Goal: Information Seeking & Learning: Learn about a topic

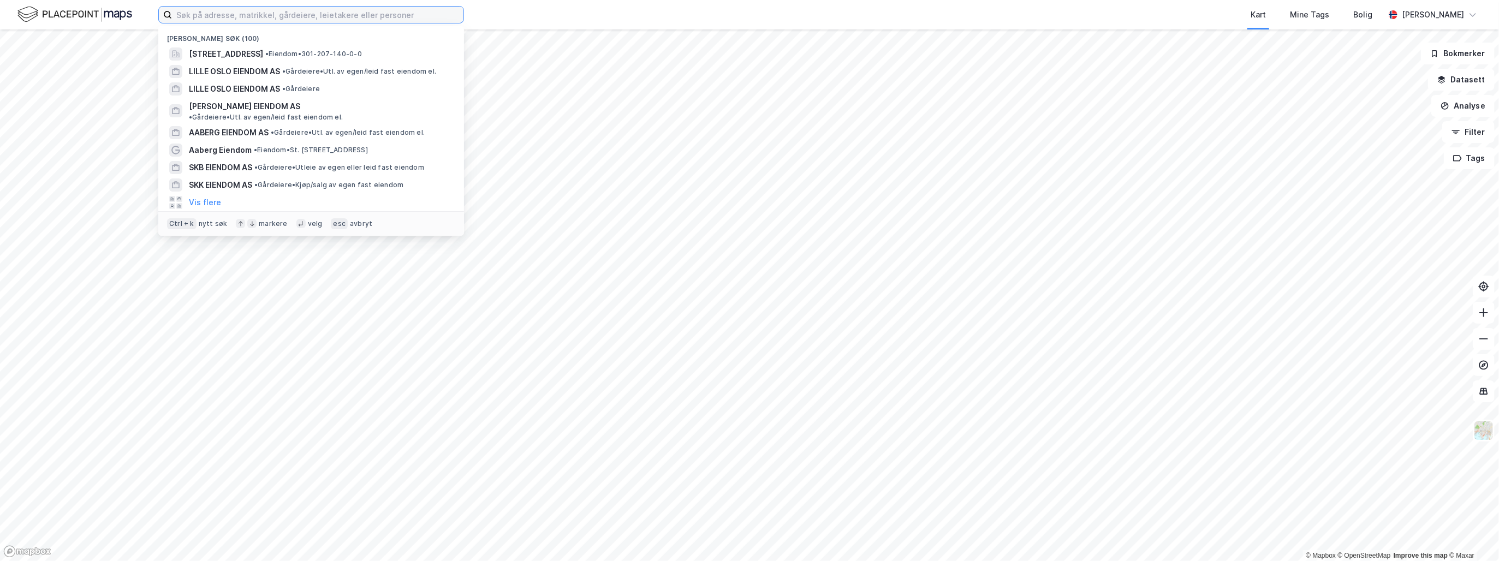
click at [403, 9] on input at bounding box center [317, 15] width 291 height 16
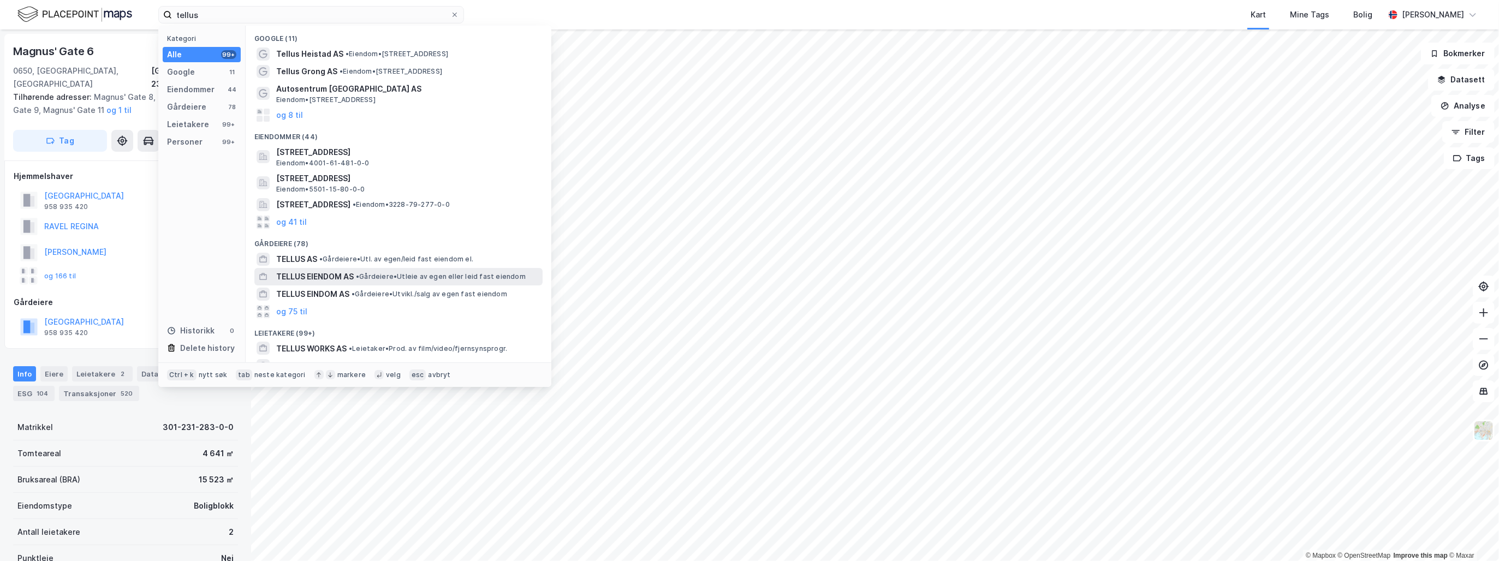
click at [390, 282] on div "TELLUS EIENDOM AS • Gårdeiere • Utleie av egen eller leid fast eiendom" at bounding box center [408, 276] width 264 height 13
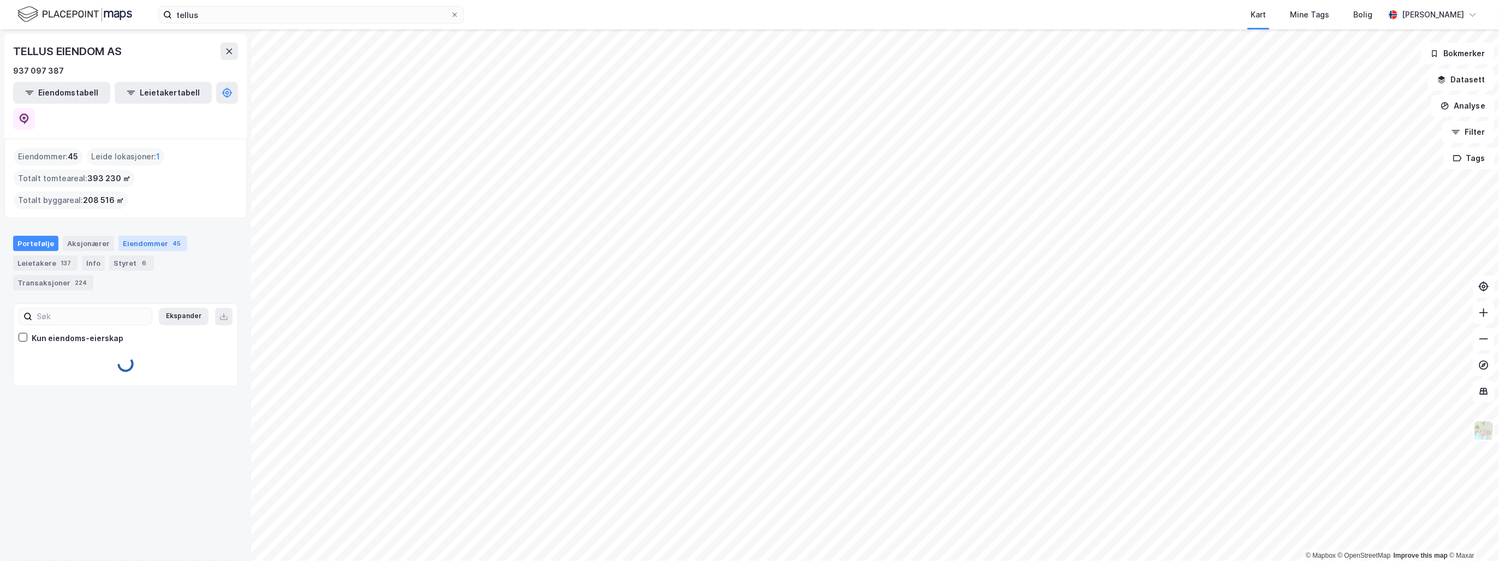
click at [170, 238] on div "45" at bounding box center [176, 243] width 13 height 11
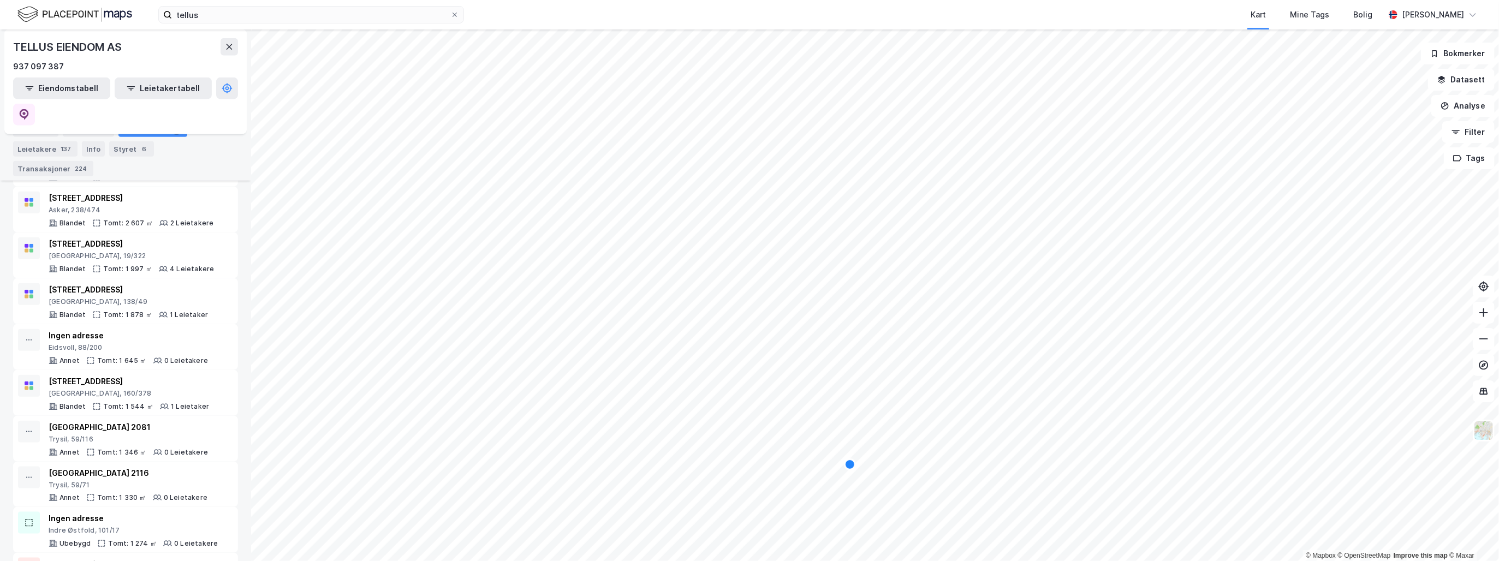
scroll to position [1092, 0]
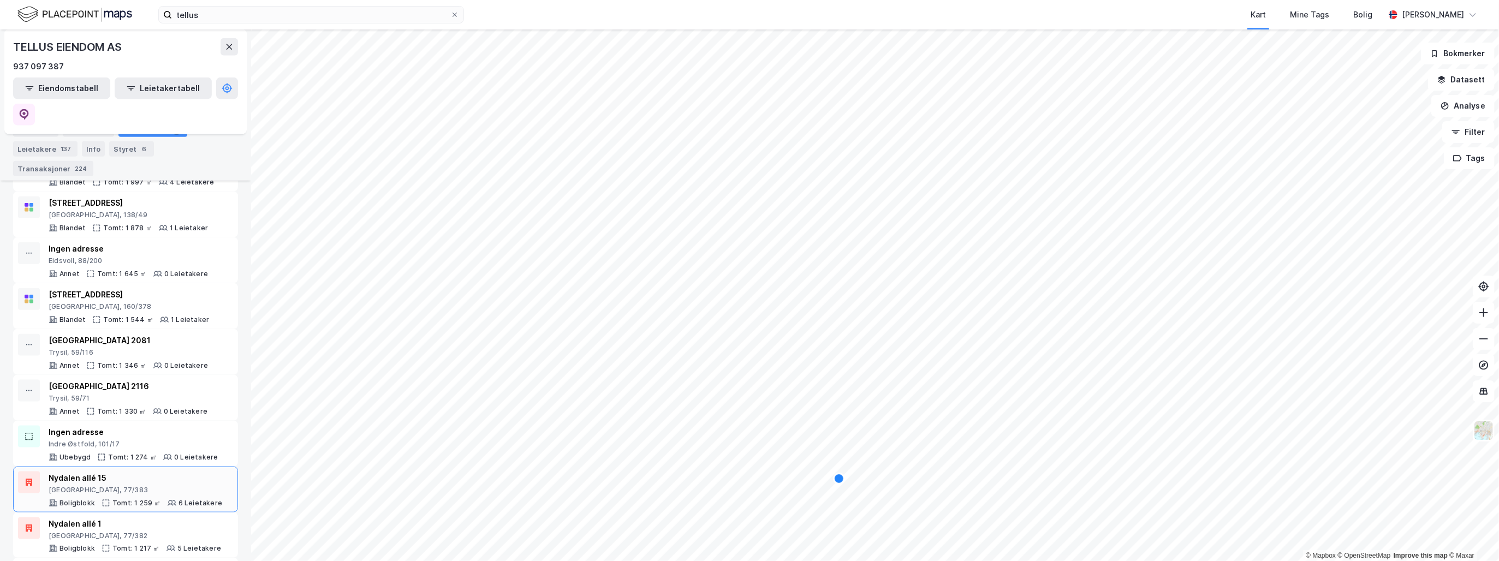
click at [112, 472] on div "Nydalen allé 15" at bounding box center [136, 478] width 174 height 13
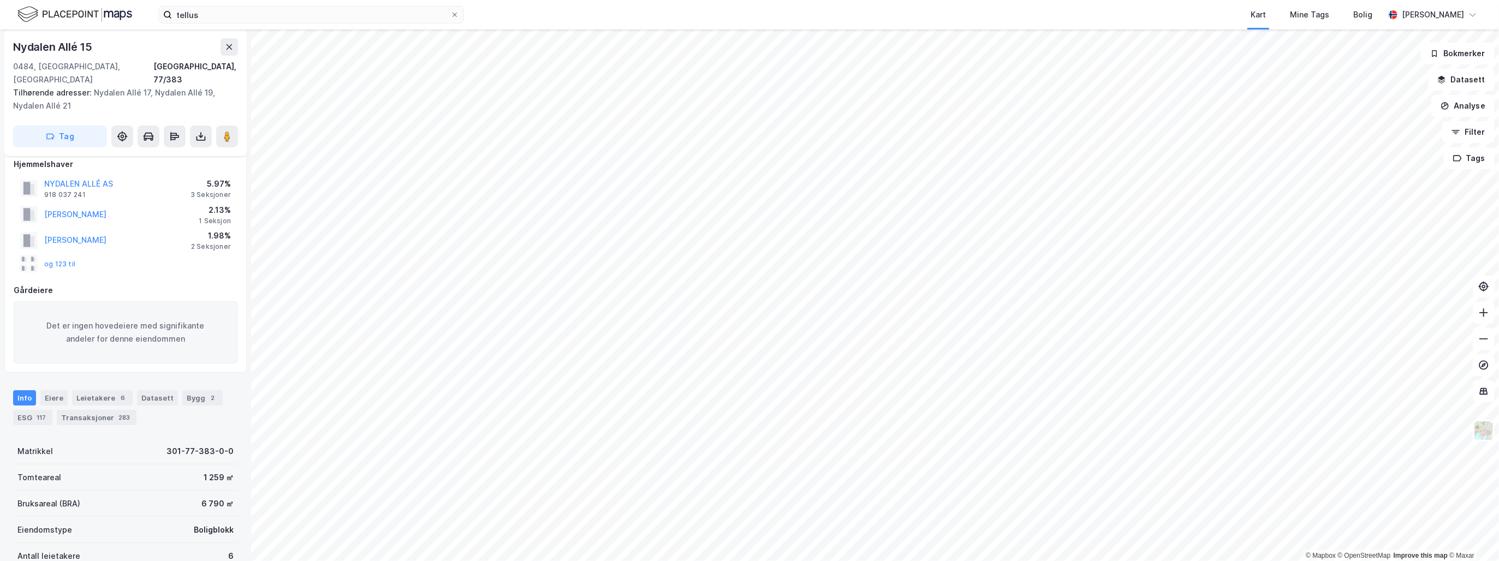
scroll to position [164, 0]
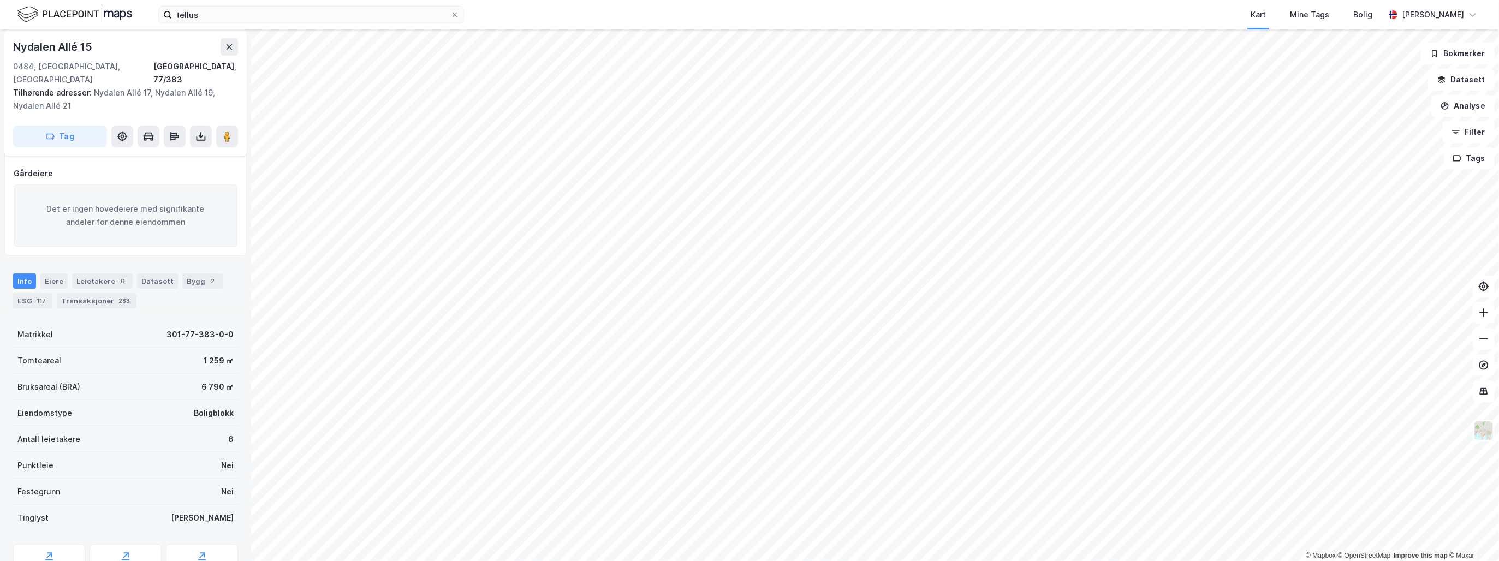
click at [41, 273] on div "Eiere" at bounding box center [53, 280] width 27 height 15
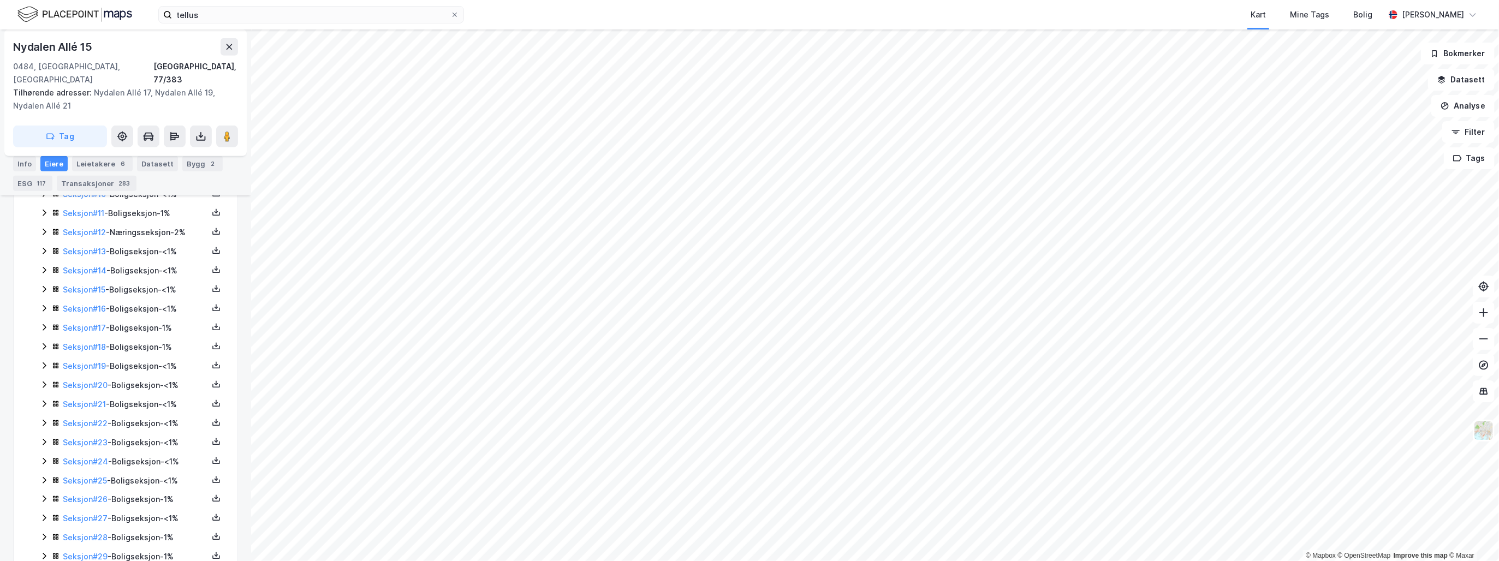
scroll to position [491, 0]
click at [41, 271] on icon at bounding box center [44, 275] width 9 height 9
click at [41, 285] on icon at bounding box center [44, 289] width 9 height 9
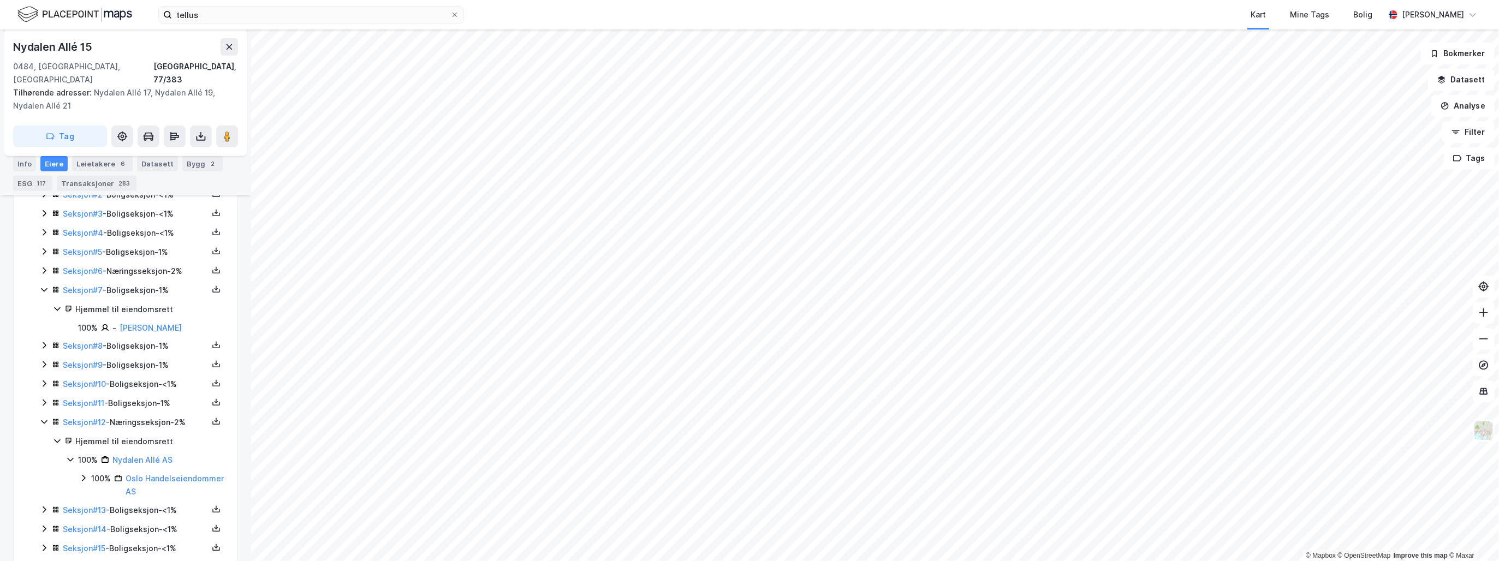
click at [41, 266] on icon at bounding box center [44, 270] width 9 height 9
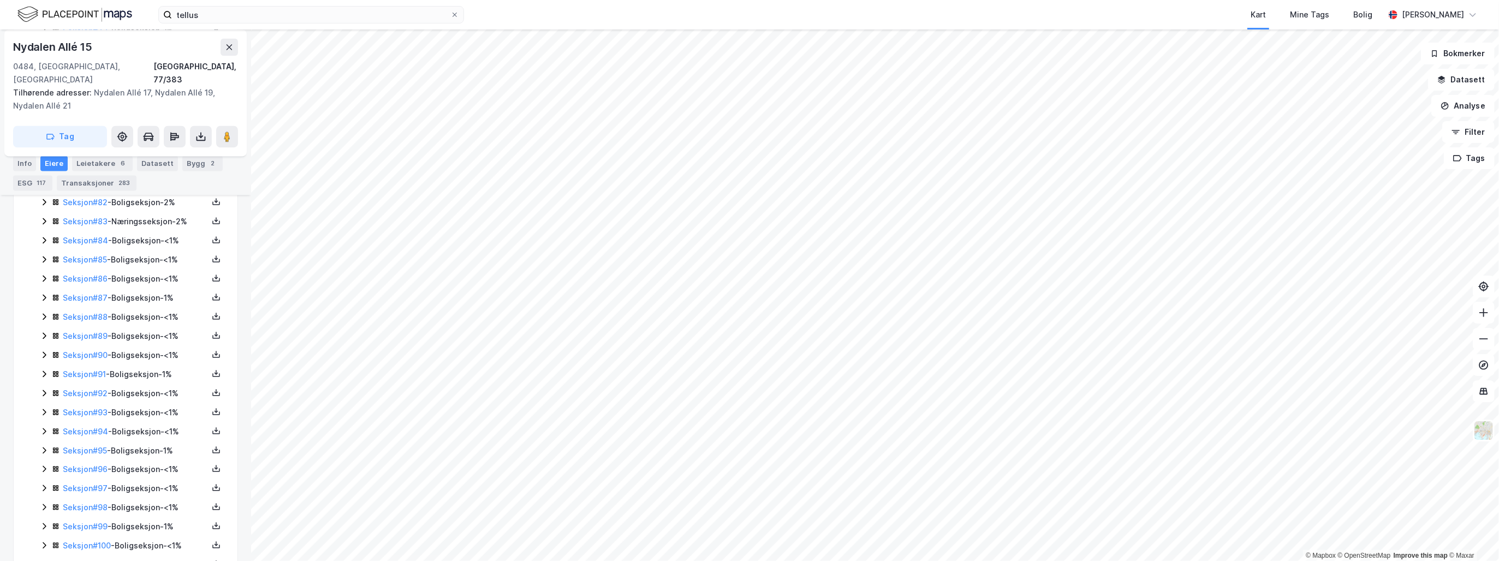
scroll to position [2020, 0]
click at [44, 272] on icon at bounding box center [44, 275] width 9 height 9
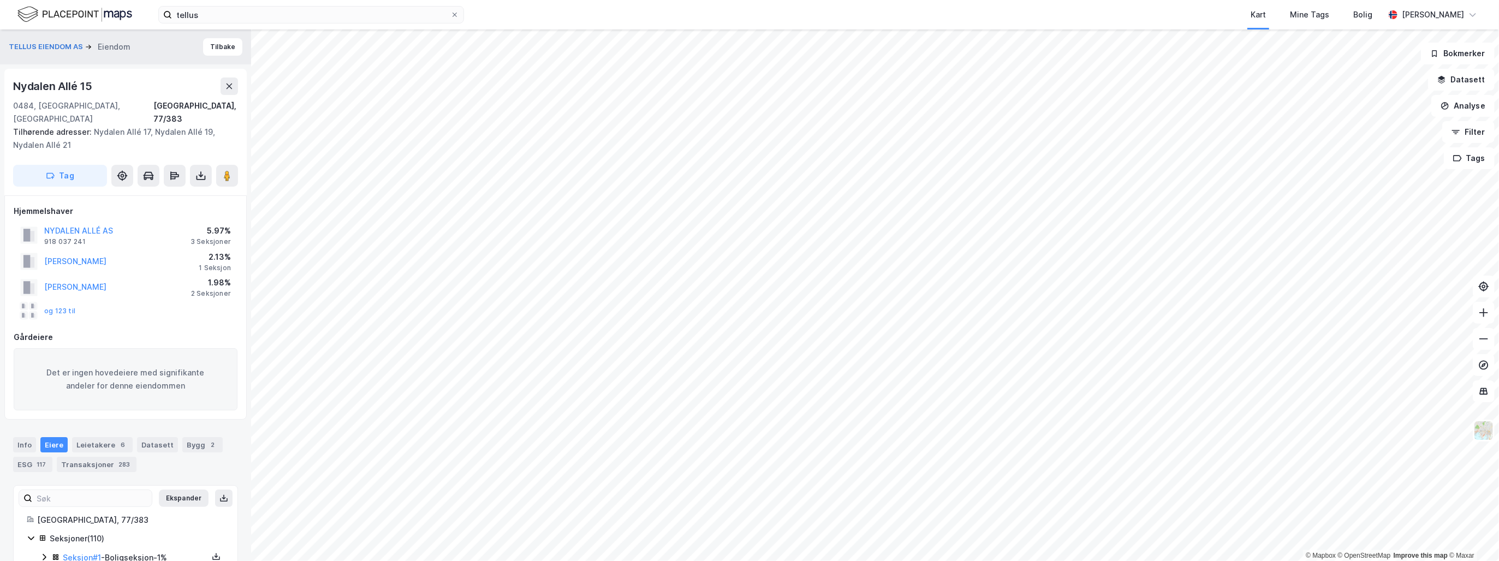
click at [222, 38] on div "TELLUS EIENDOM AS [PERSON_NAME]" at bounding box center [125, 46] width 251 height 35
click at [223, 41] on button "Tilbake" at bounding box center [222, 46] width 39 height 17
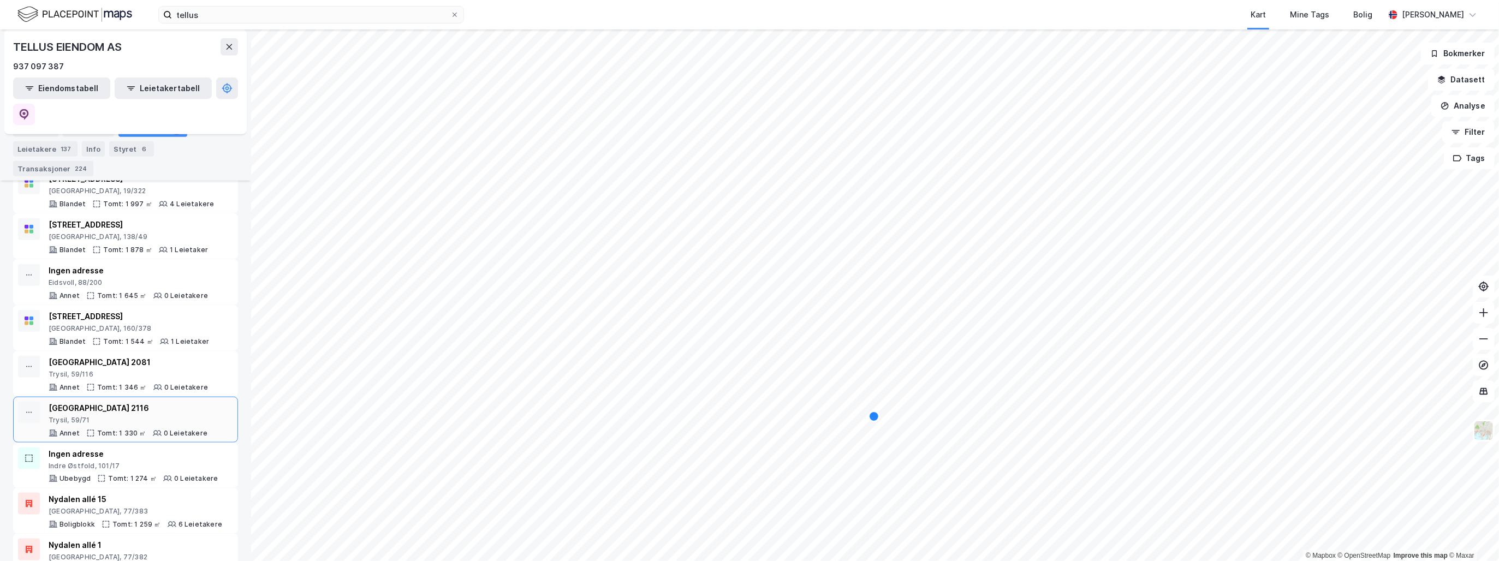
scroll to position [1092, 0]
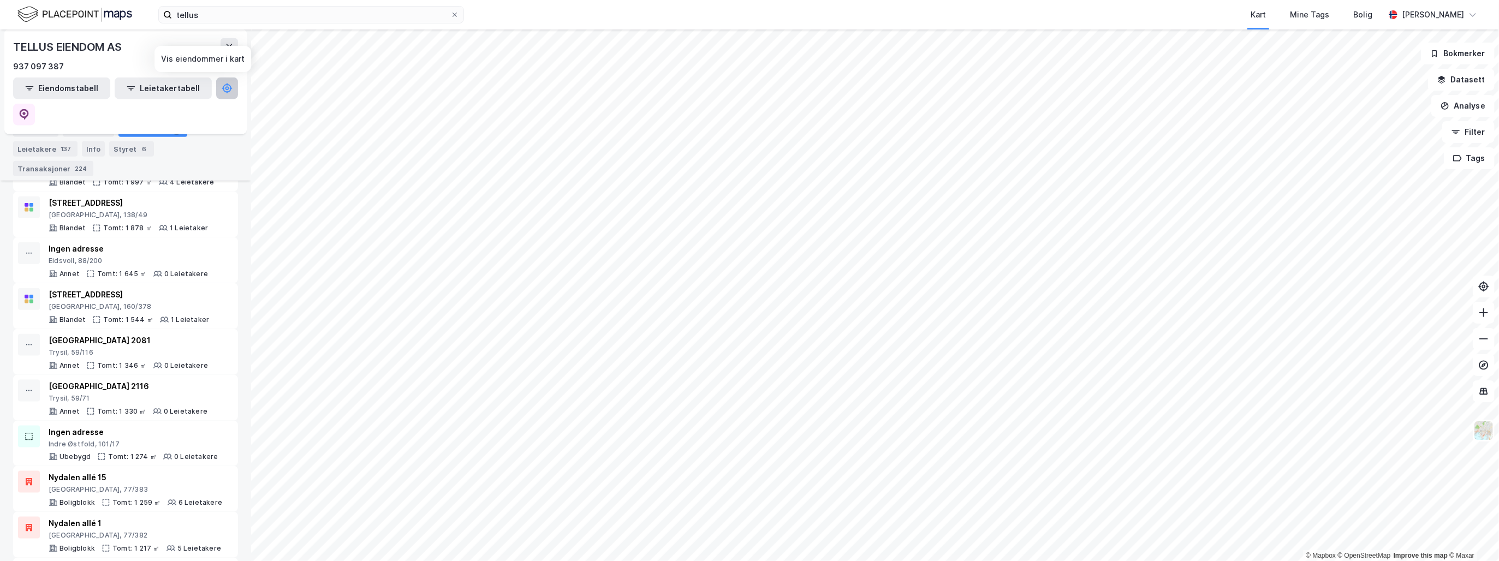
click at [222, 92] on icon at bounding box center [227, 88] width 11 height 11
click at [81, 90] on button "Eiendomstabell" at bounding box center [61, 89] width 97 height 22
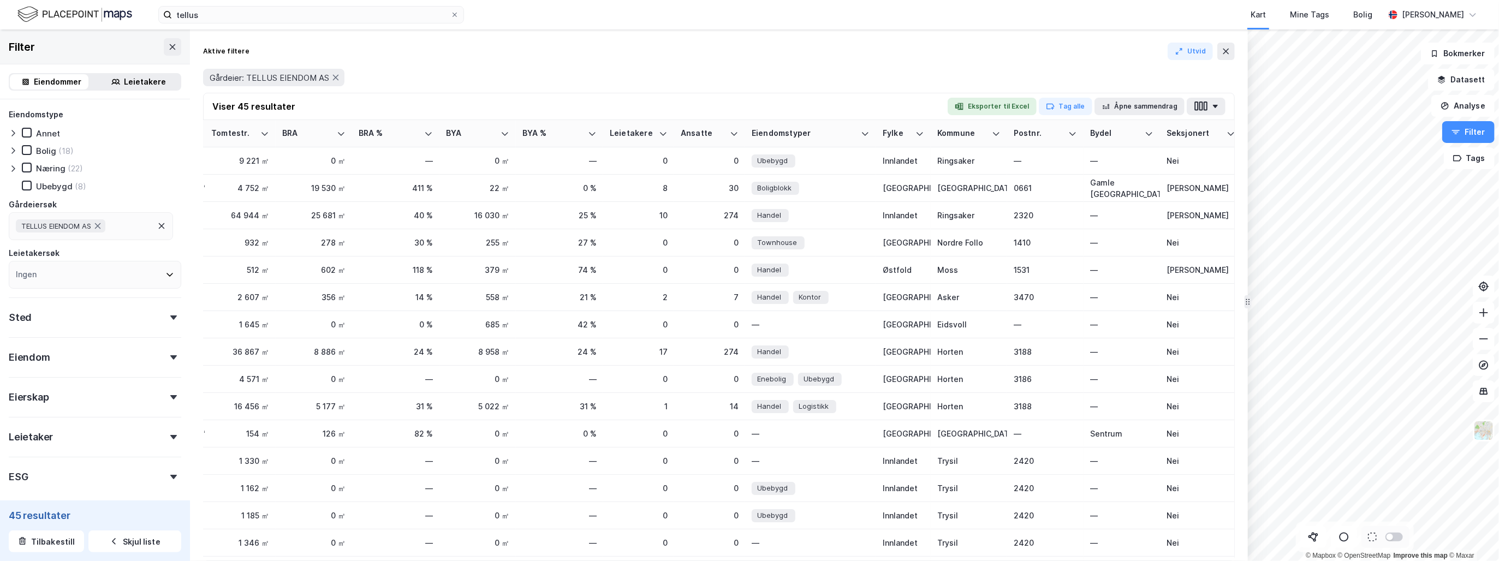
scroll to position [0, 334]
click at [916, 127] on th "Fylke" at bounding box center [896, 133] width 55 height 27
click at [913, 128] on div at bounding box center [912, 133] width 9 height 10
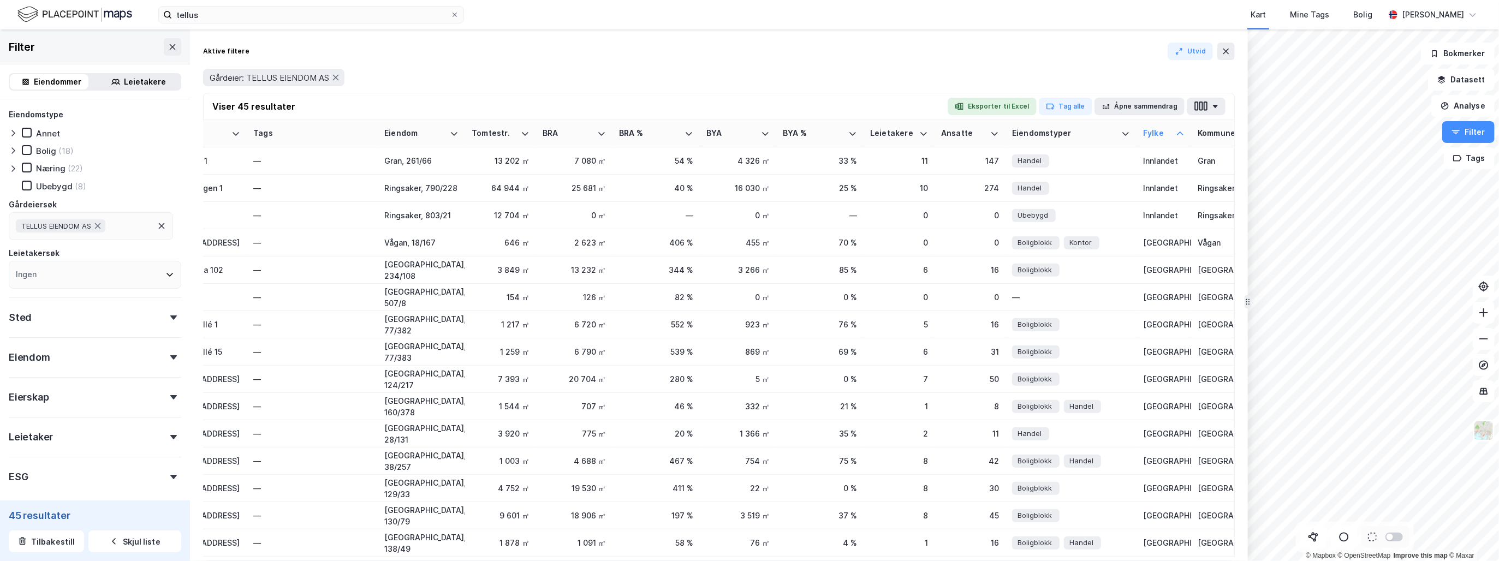
scroll to position [382, 0]
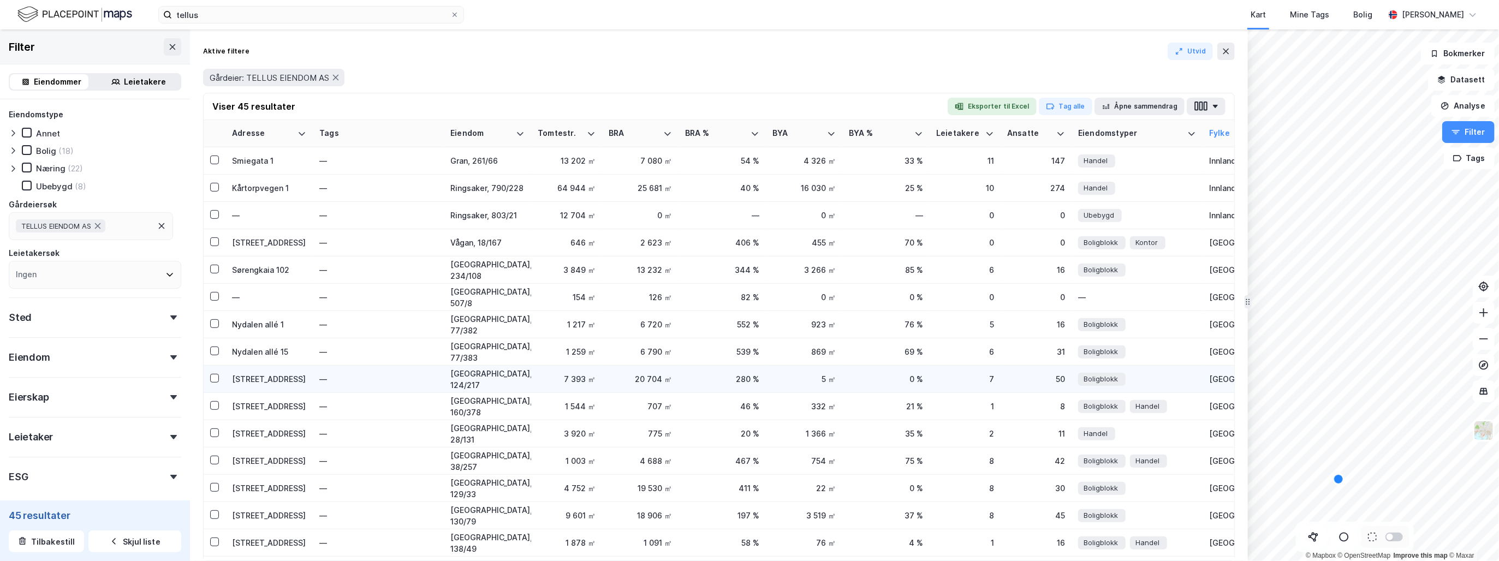
click at [490, 387] on td "[GEOGRAPHIC_DATA], 124/217" at bounding box center [487, 379] width 87 height 27
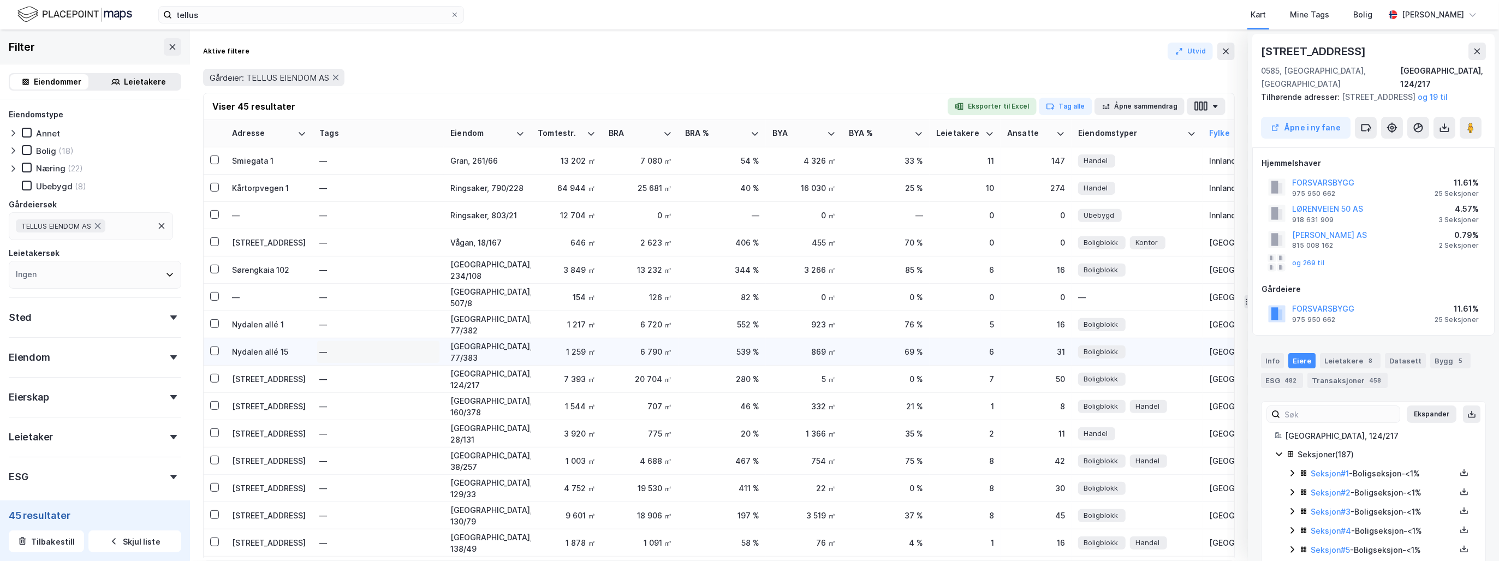
click at [352, 350] on div "—" at bounding box center [378, 351] width 118 height 17
click at [282, 353] on div "Nydalen allé 15" at bounding box center [269, 351] width 74 height 11
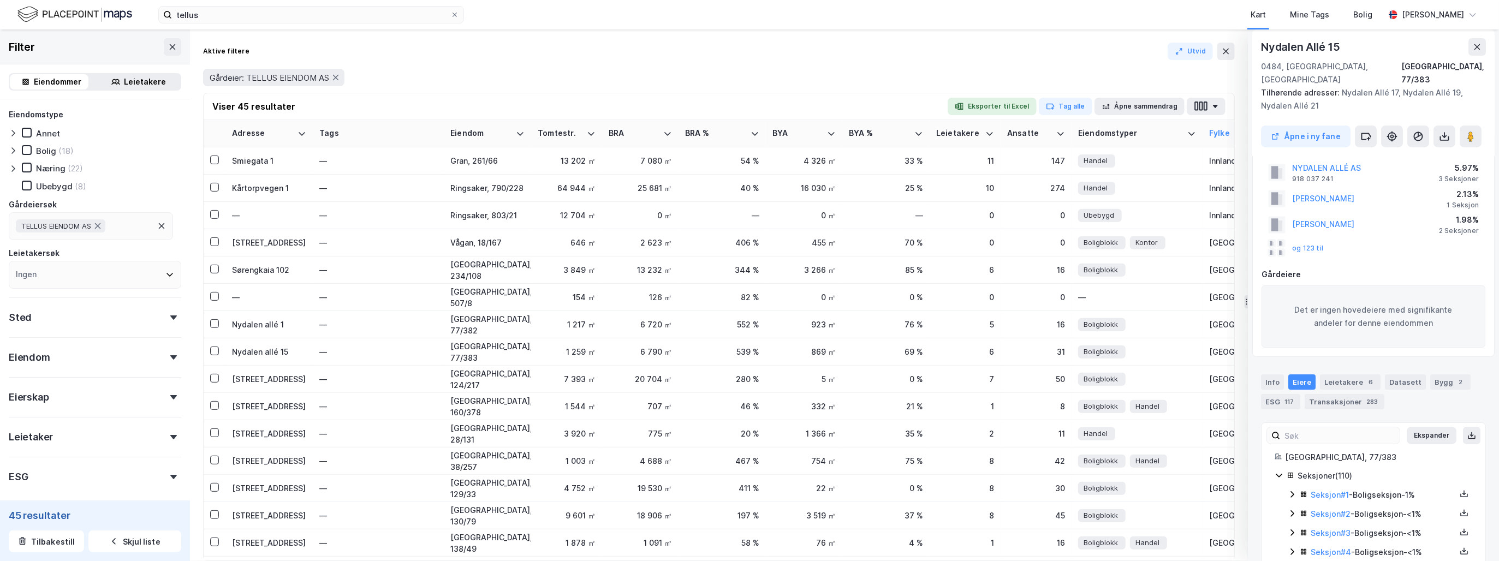
scroll to position [0, 0]
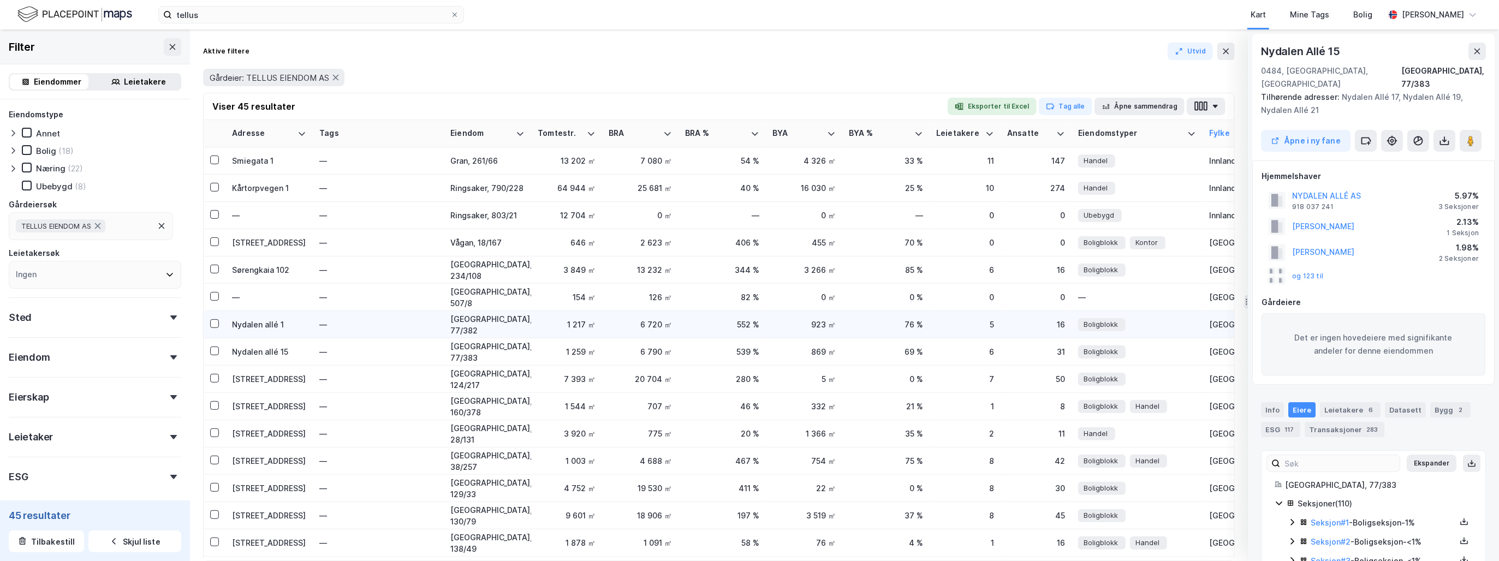
click at [298, 328] on div "Nydalen allé 1" at bounding box center [269, 324] width 74 height 11
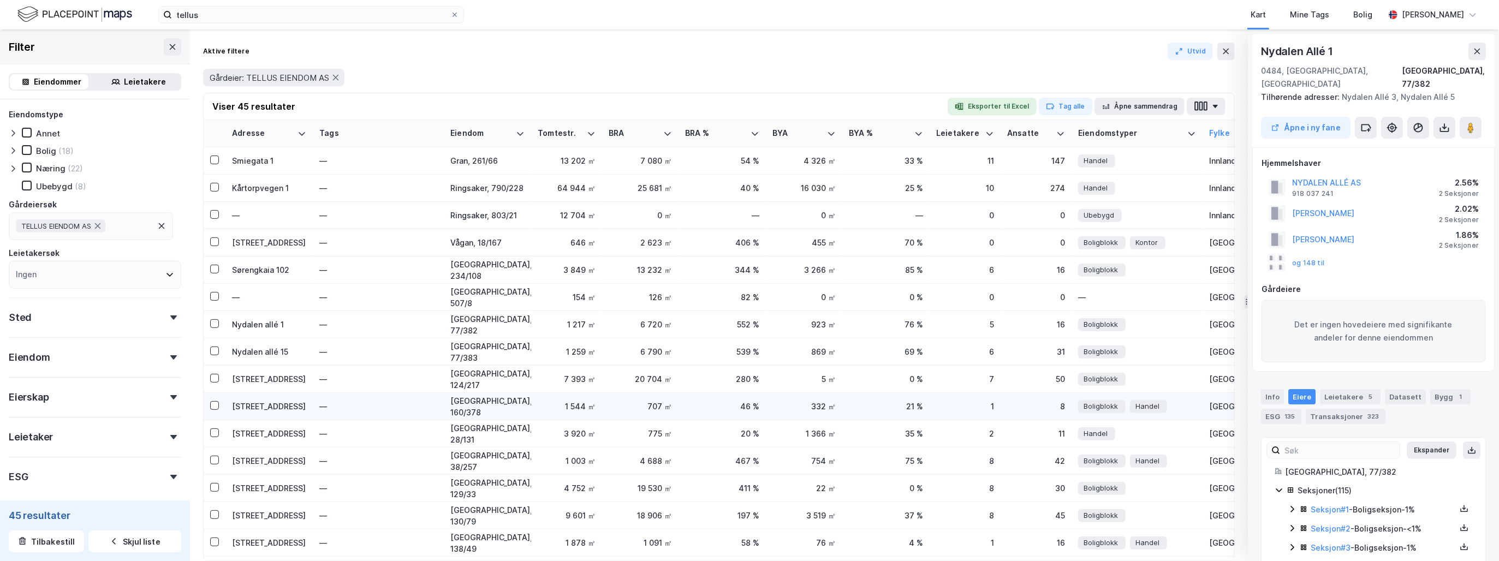
click at [269, 407] on div "[STREET_ADDRESS]" at bounding box center [269, 406] width 74 height 11
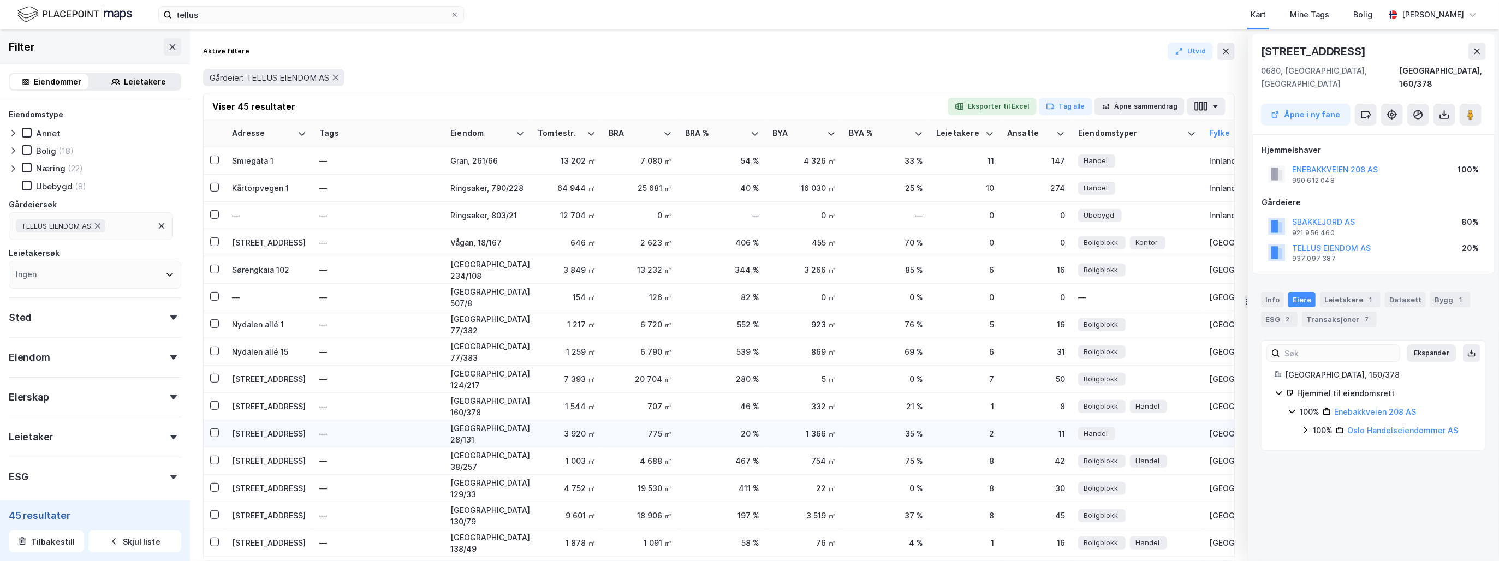
click at [271, 431] on div "[STREET_ADDRESS]" at bounding box center [269, 433] width 74 height 11
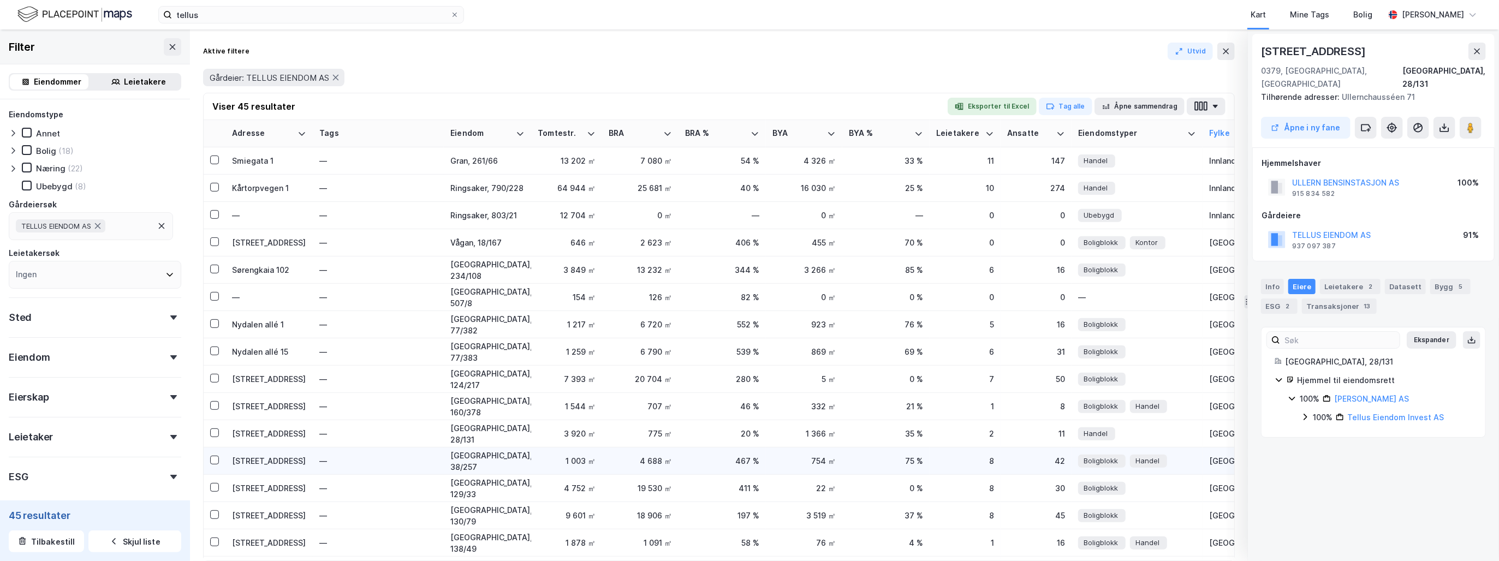
click at [262, 468] on td "[STREET_ADDRESS]" at bounding box center [268, 461] width 87 height 27
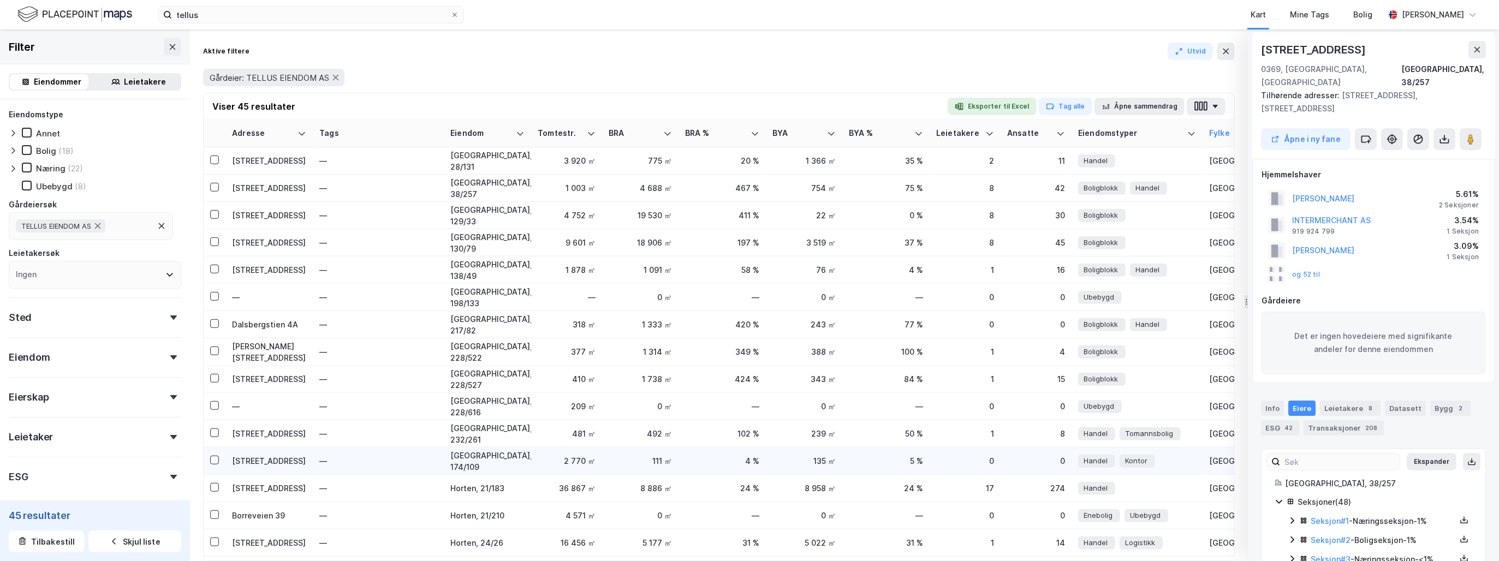
scroll to position [600, 0]
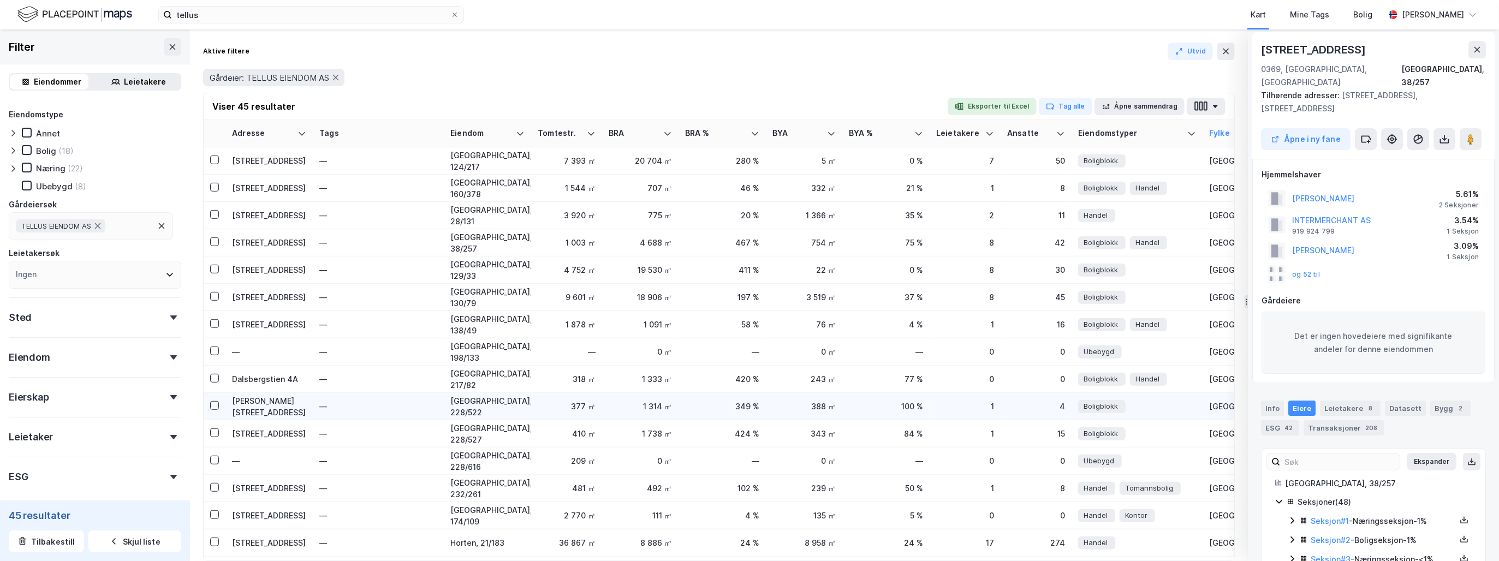
click at [258, 407] on div "[PERSON_NAME][STREET_ADDRESS]" at bounding box center [269, 406] width 74 height 23
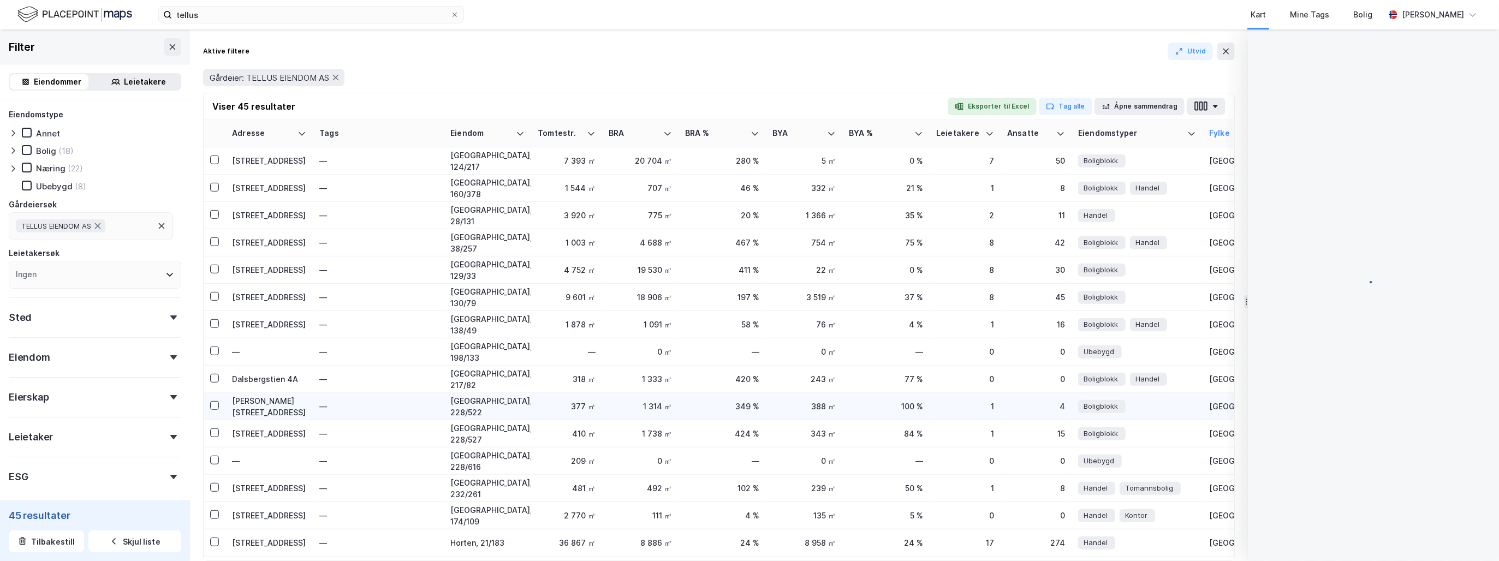
scroll to position [2, 0]
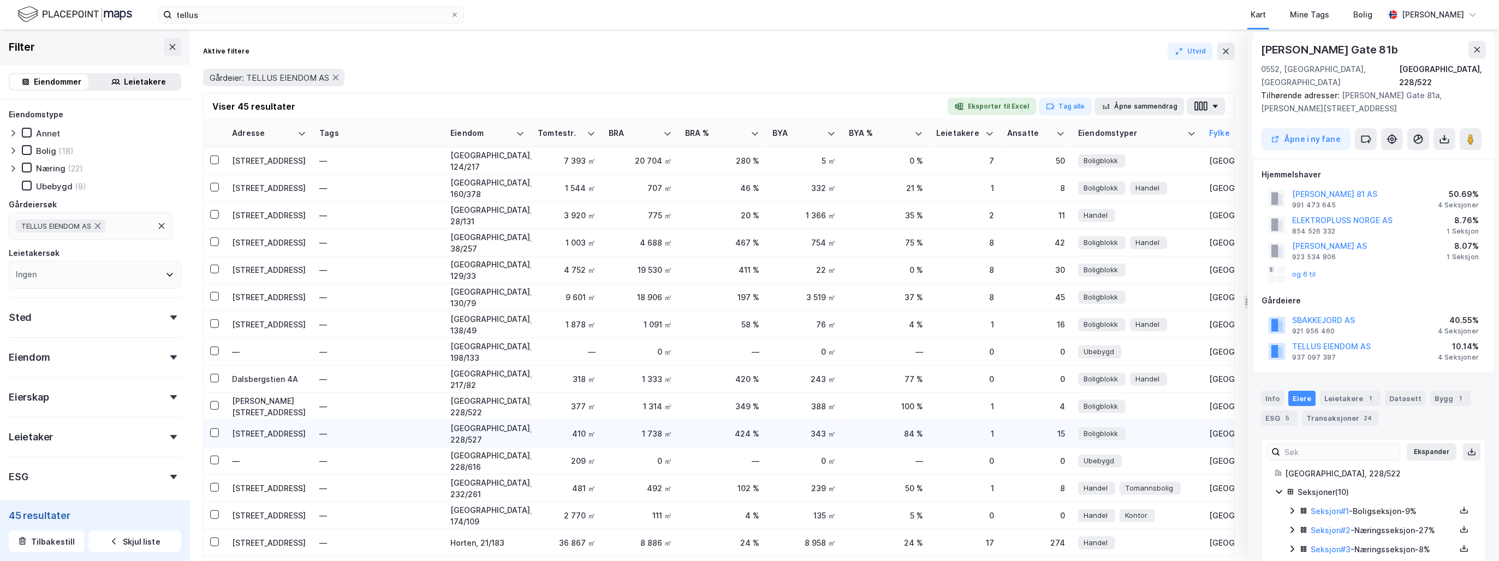
click at [257, 433] on div "[STREET_ADDRESS]" at bounding box center [269, 433] width 74 height 11
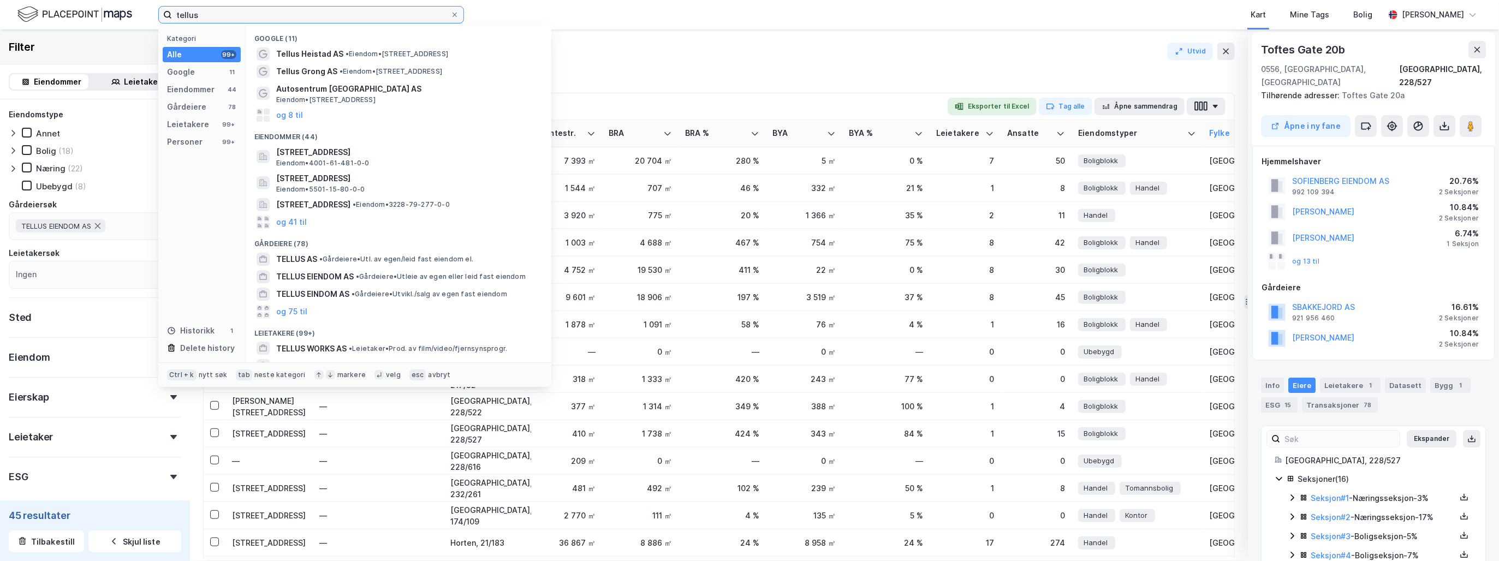
drag, startPoint x: 218, startPoint y: 15, endPoint x: 162, endPoint y: 18, distance: 56.8
click at [162, 18] on label "tellus" at bounding box center [311, 14] width 306 height 17
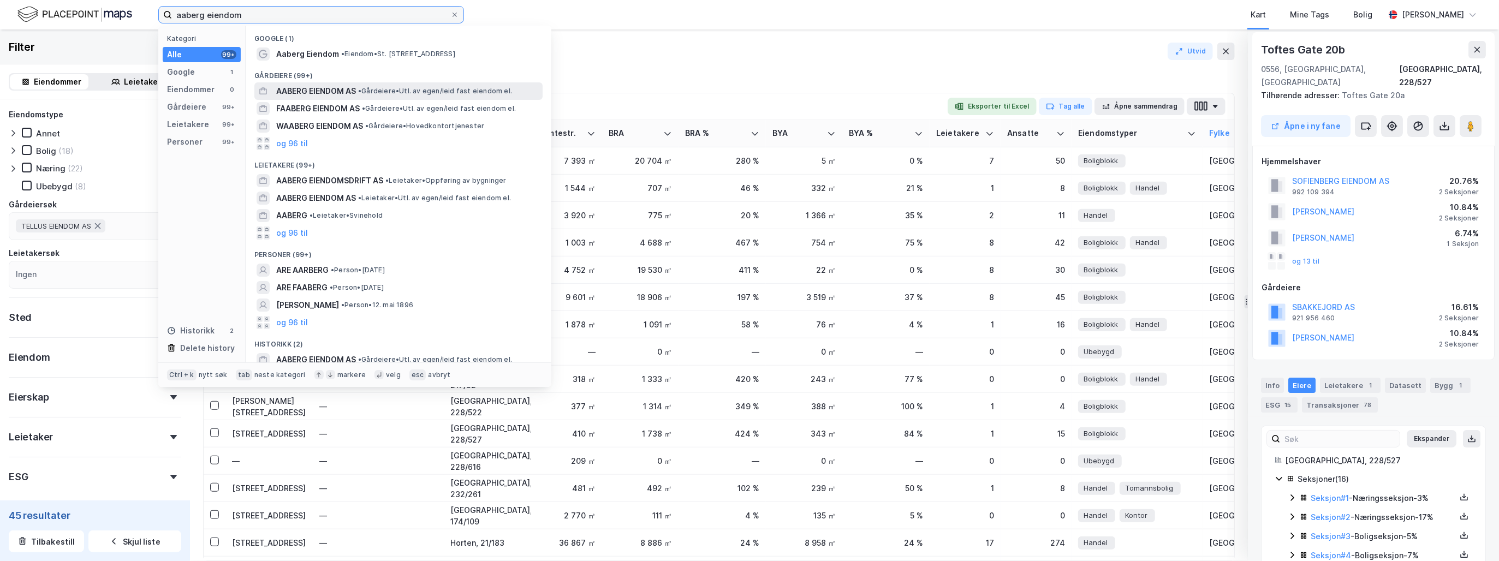
type input "aaberg eiendom"
click at [489, 93] on span "• Gårdeiere • Utl. av egen/leid fast eiendom el." at bounding box center [435, 91] width 154 height 9
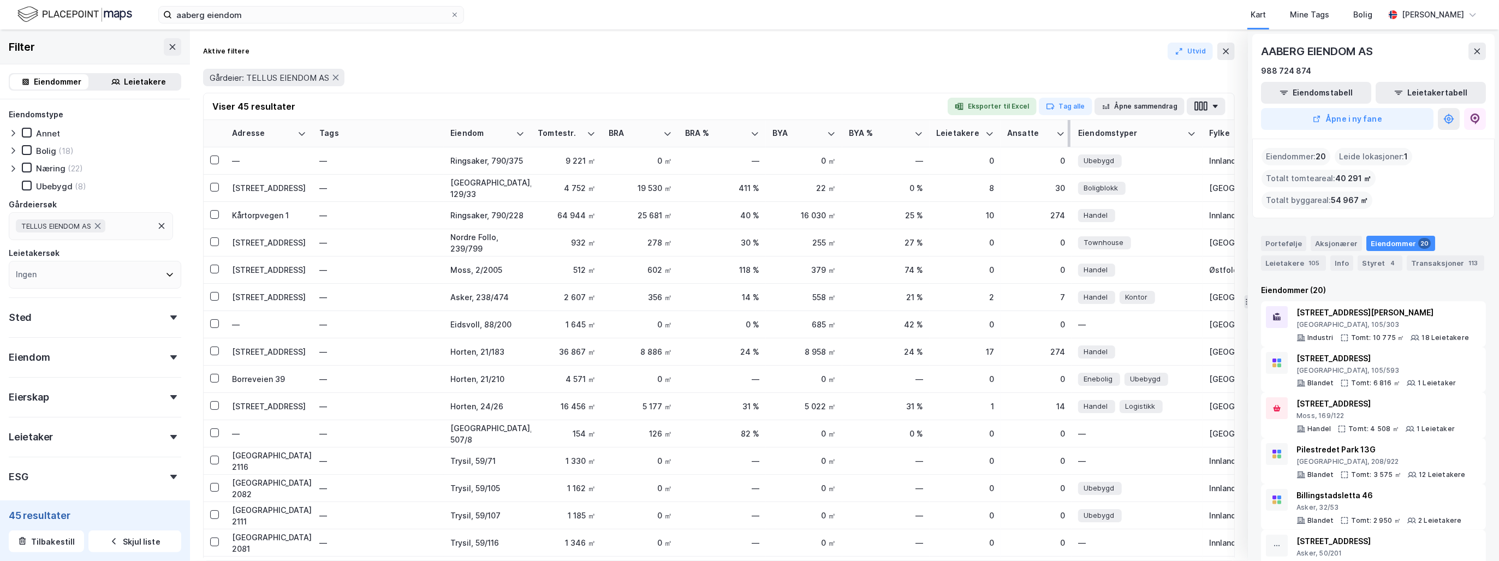
drag, startPoint x: 1016, startPoint y: 129, endPoint x: 1069, endPoint y: 136, distance: 54.0
click at [1069, 136] on th "Ansatte" at bounding box center [1036, 133] width 71 height 27
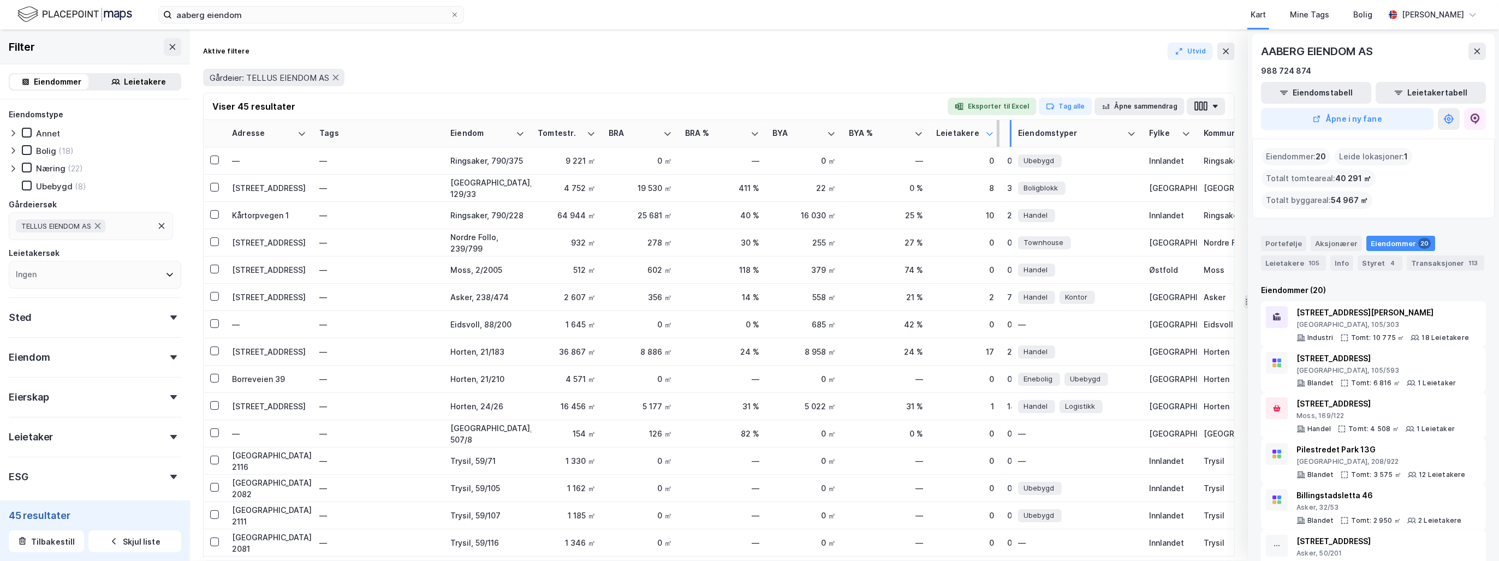
drag, startPoint x: 1069, startPoint y: 136, endPoint x: 985, endPoint y: 137, distance: 84.6
click at [985, 137] on tr "Adresse Tags Eiendom Tomtestr. BRA BRA % BYA BYA % Leietakere Ansatte Eiendomst…" at bounding box center [719, 133] width 1031 height 27
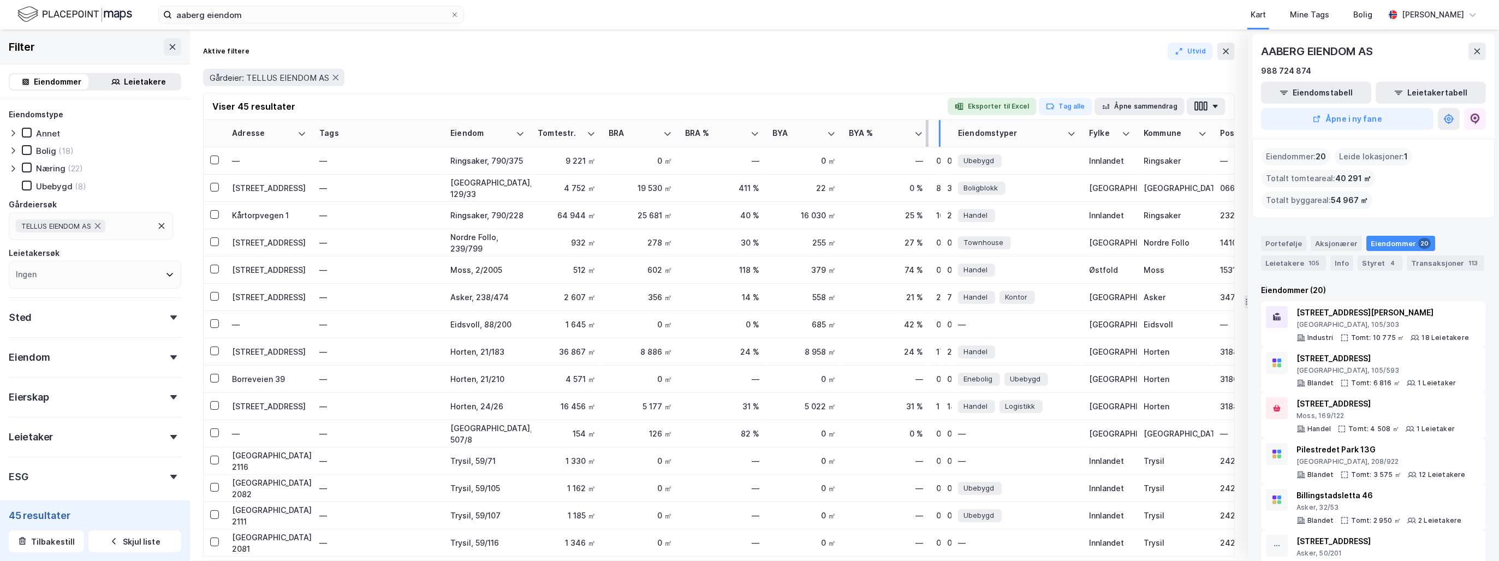
drag, startPoint x: 998, startPoint y: 134, endPoint x: 925, endPoint y: 133, distance: 72.6
click at [925, 133] on tr "Adresse Tags Eiendom Tomtestr. BRA BRA % BYA BYA % Leietakere Ansatte Eiendomst…" at bounding box center [719, 133] width 1031 height 27
click at [1189, 133] on div "Kommune" at bounding box center [1169, 133] width 50 height 10
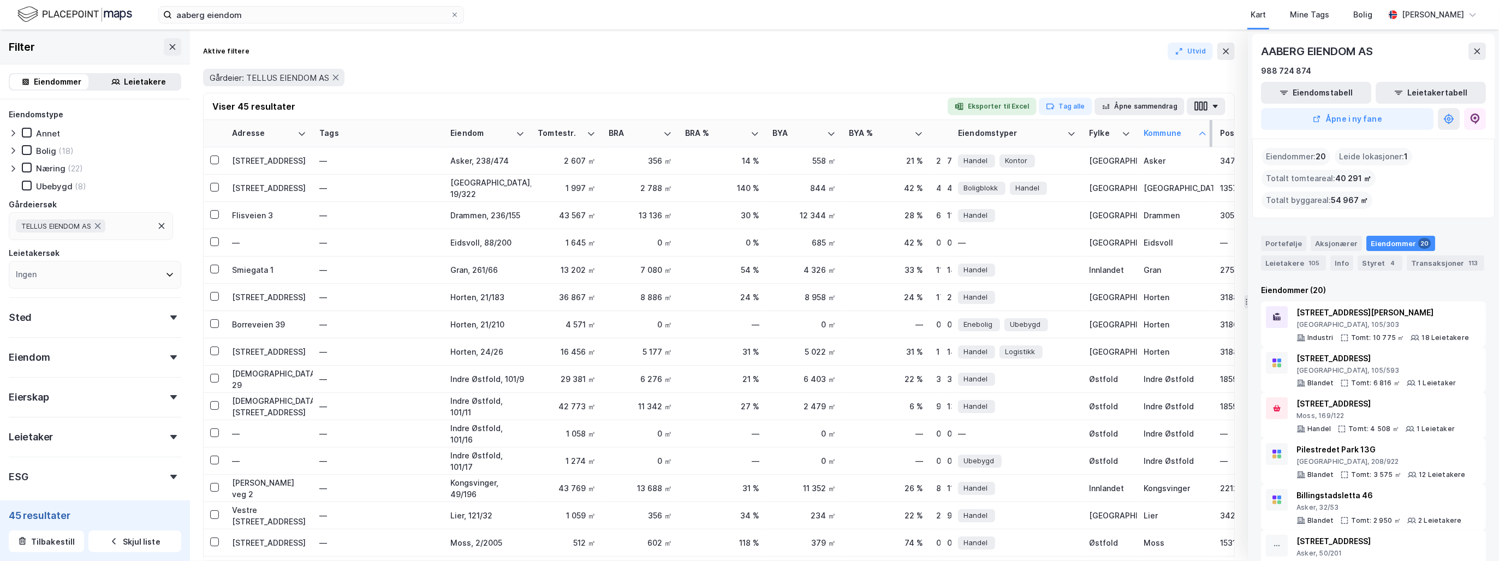
click at [1189, 133] on div "Kommune" at bounding box center [1169, 133] width 50 height 10
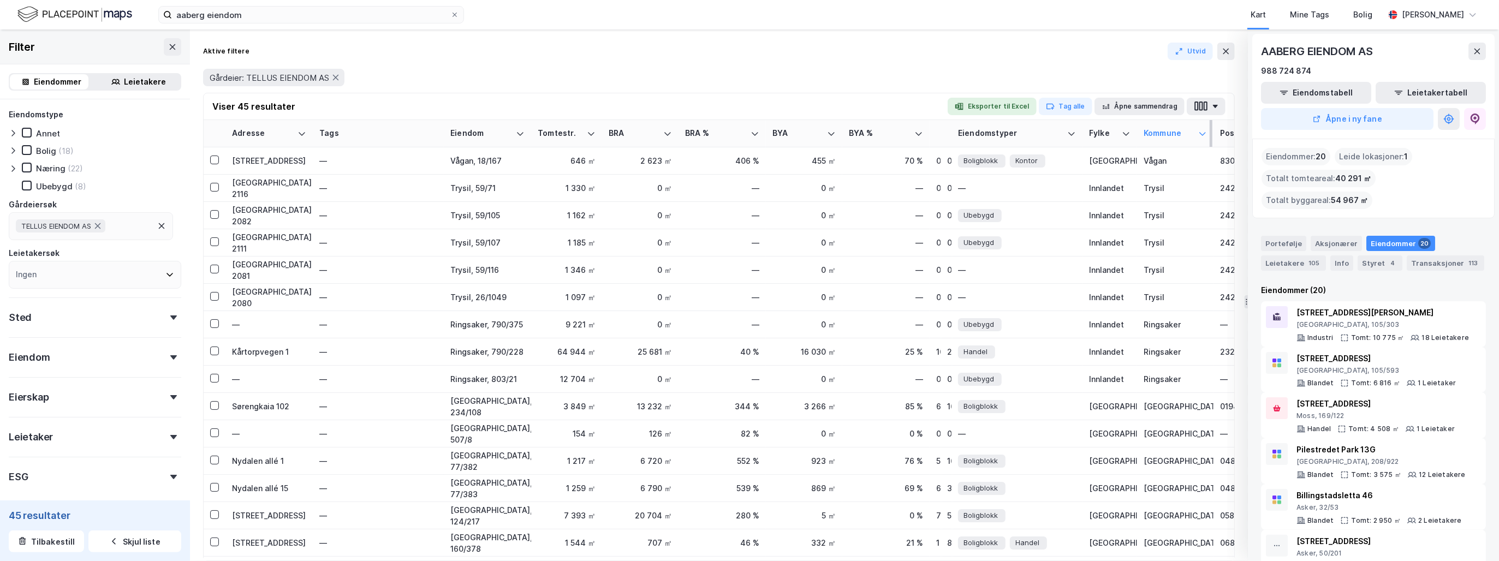
click at [1189, 133] on div "Kommune" at bounding box center [1169, 133] width 50 height 10
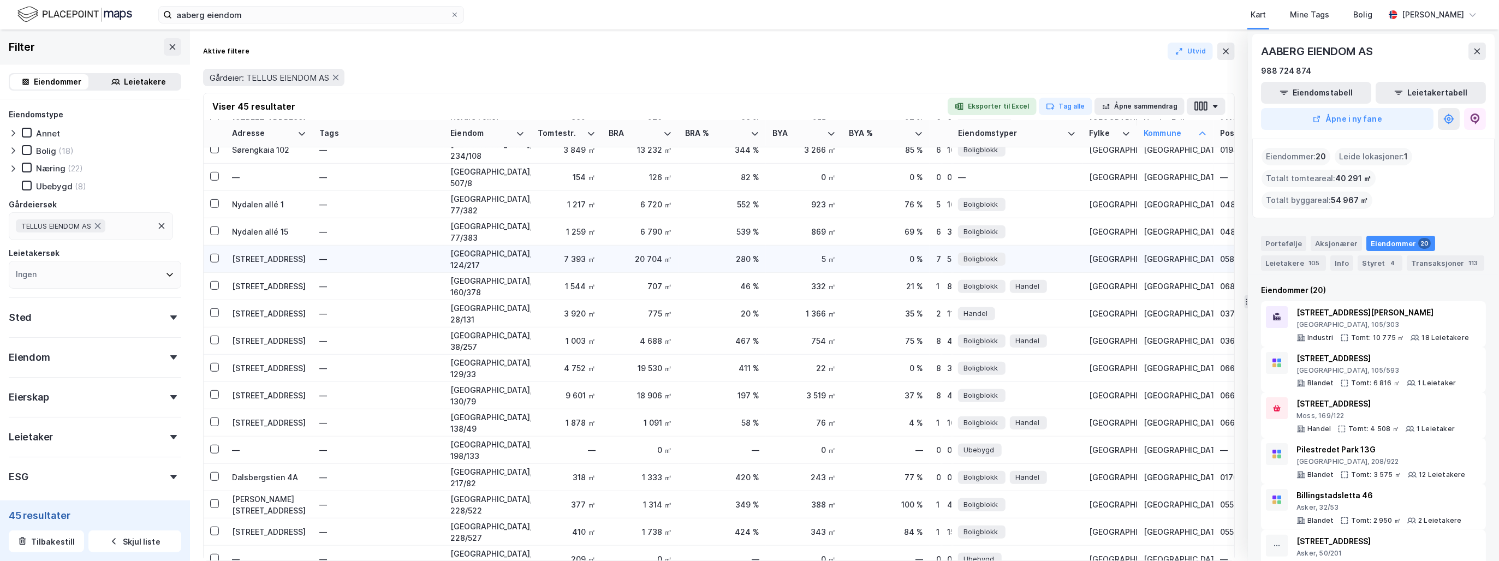
scroll to position [437, 0]
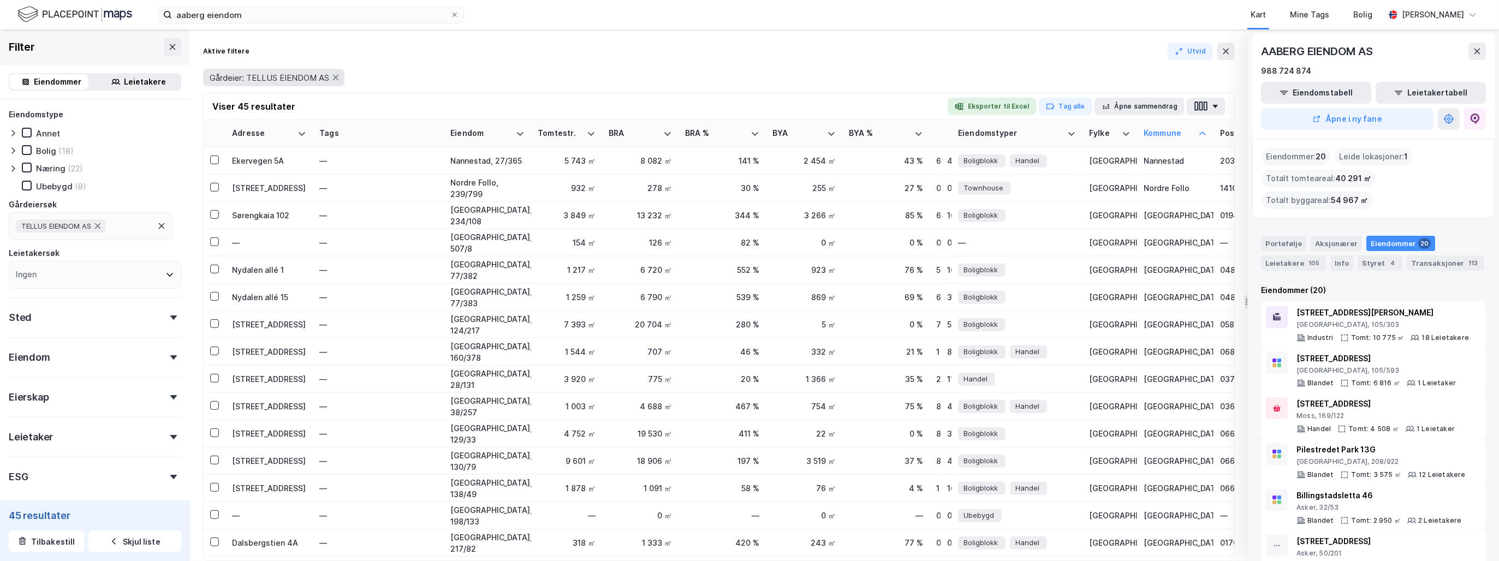
click at [342, 77] on div "Gårdeier: TELLUS EIENDOM AS" at bounding box center [273, 77] width 141 height 17
click at [340, 79] on icon at bounding box center [335, 77] width 9 height 9
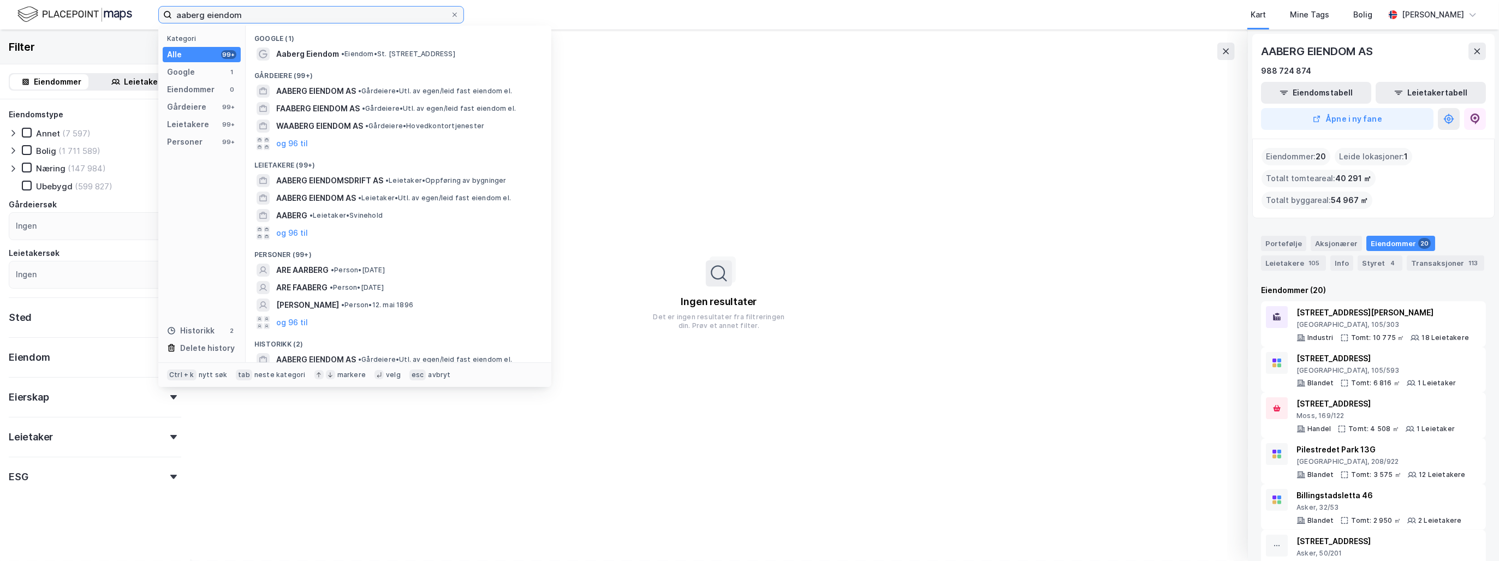
click at [280, 10] on input "aaberg eiendom" at bounding box center [311, 15] width 278 height 16
click at [319, 88] on span "AABERG EIENDOM AS" at bounding box center [316, 91] width 80 height 13
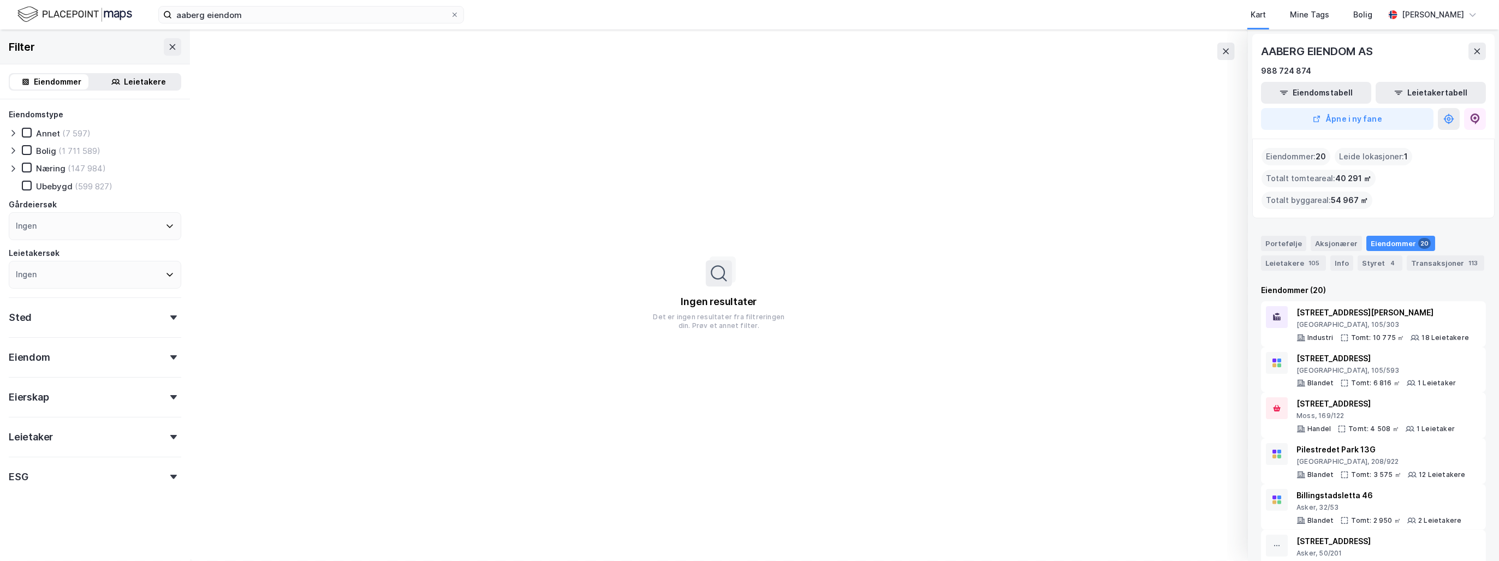
click at [66, 82] on div "Eiendommer" at bounding box center [57, 81] width 47 height 13
click at [171, 42] on button at bounding box center [172, 46] width 17 height 17
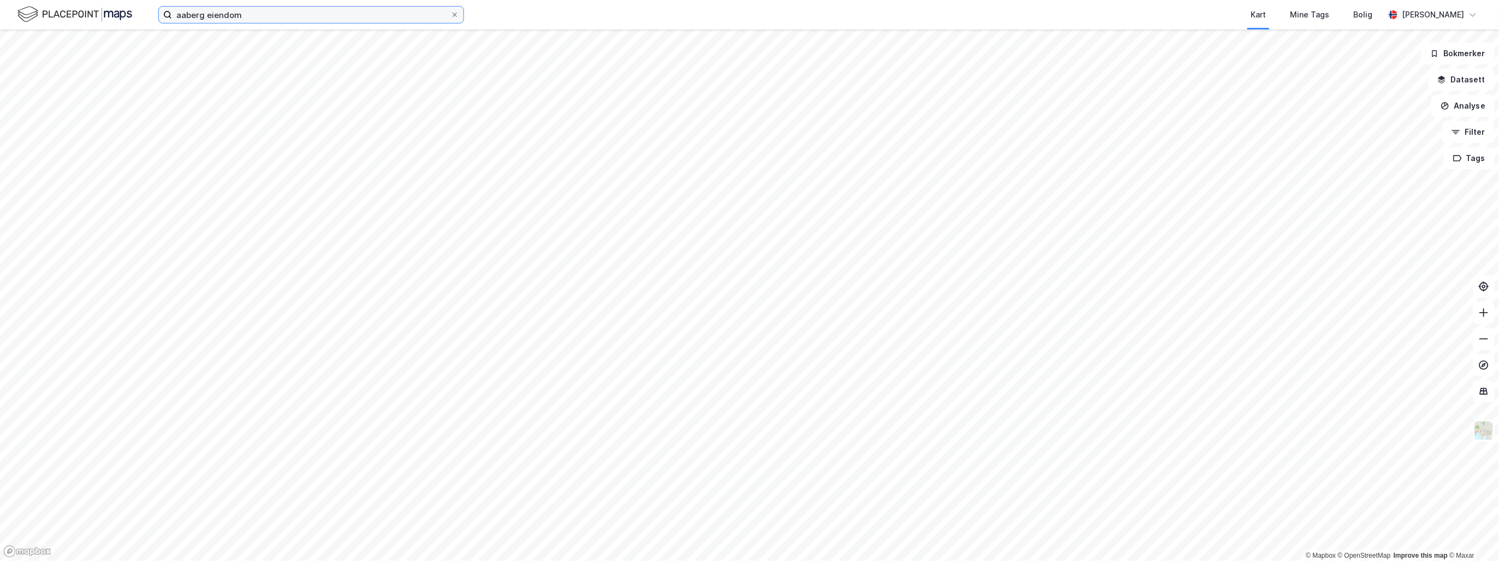
click at [247, 21] on input "aaberg eiendom" at bounding box center [311, 15] width 278 height 16
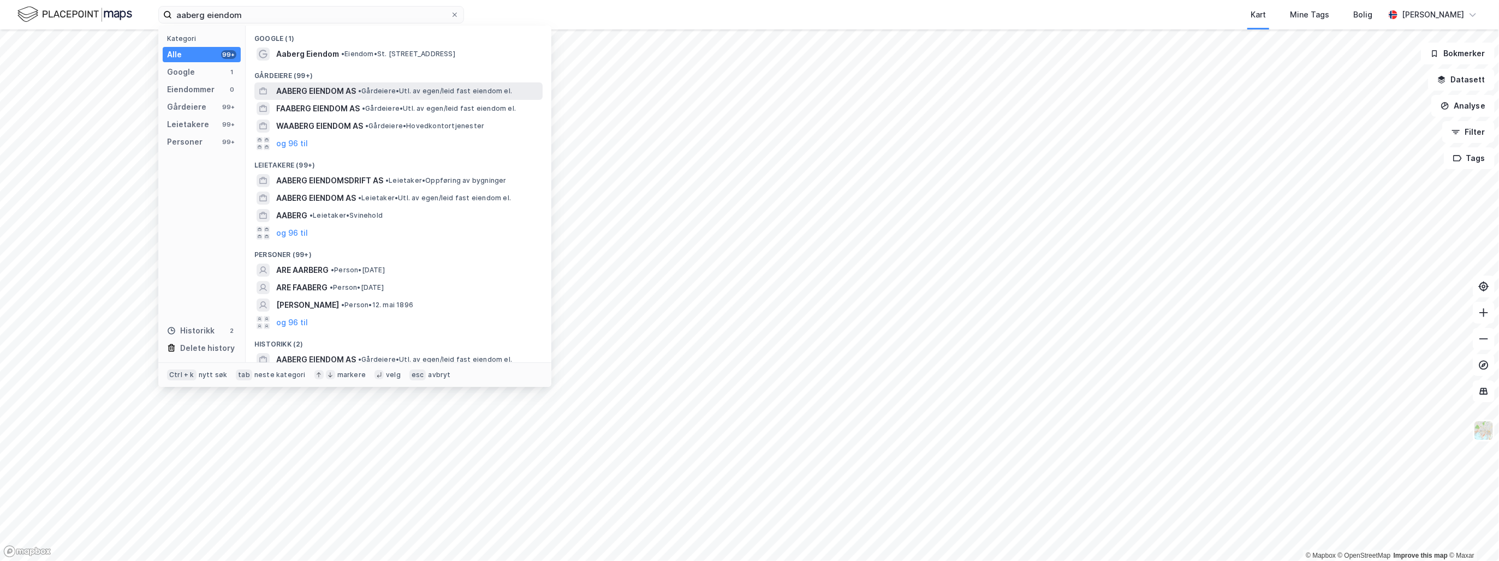
click at [341, 92] on span "AABERG EIENDOM AS" at bounding box center [316, 91] width 80 height 13
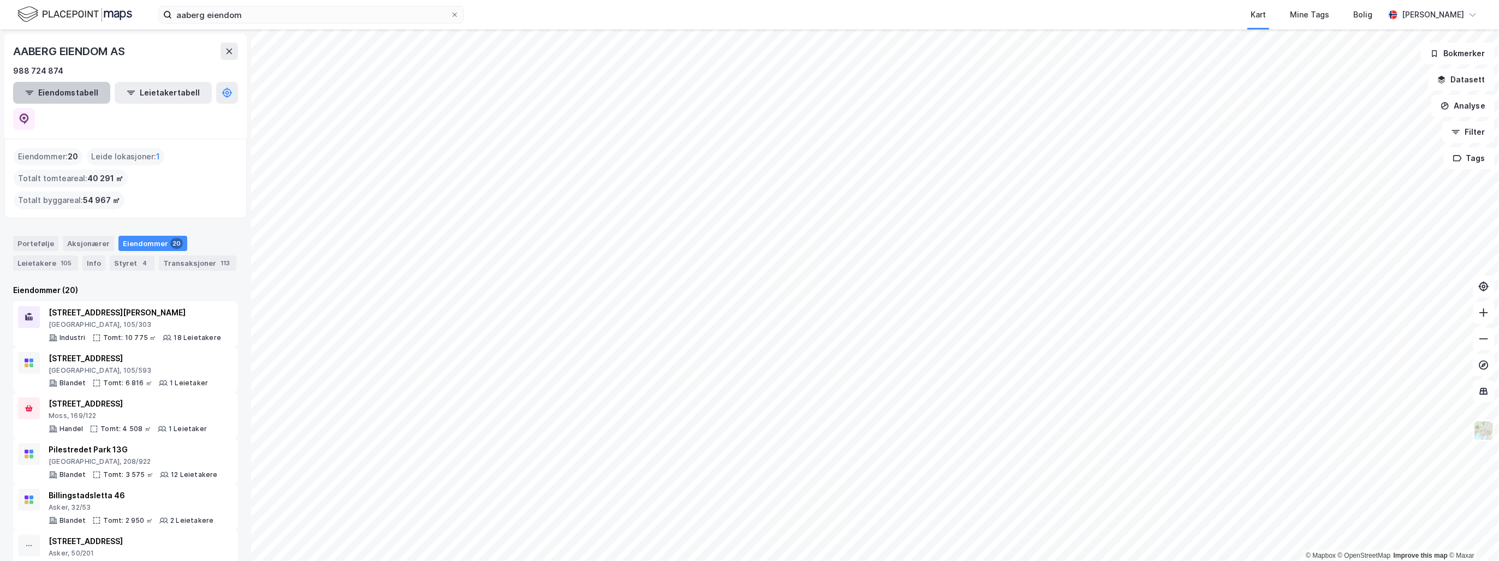
click at [76, 88] on button "Eiendomstabell" at bounding box center [61, 93] width 97 height 22
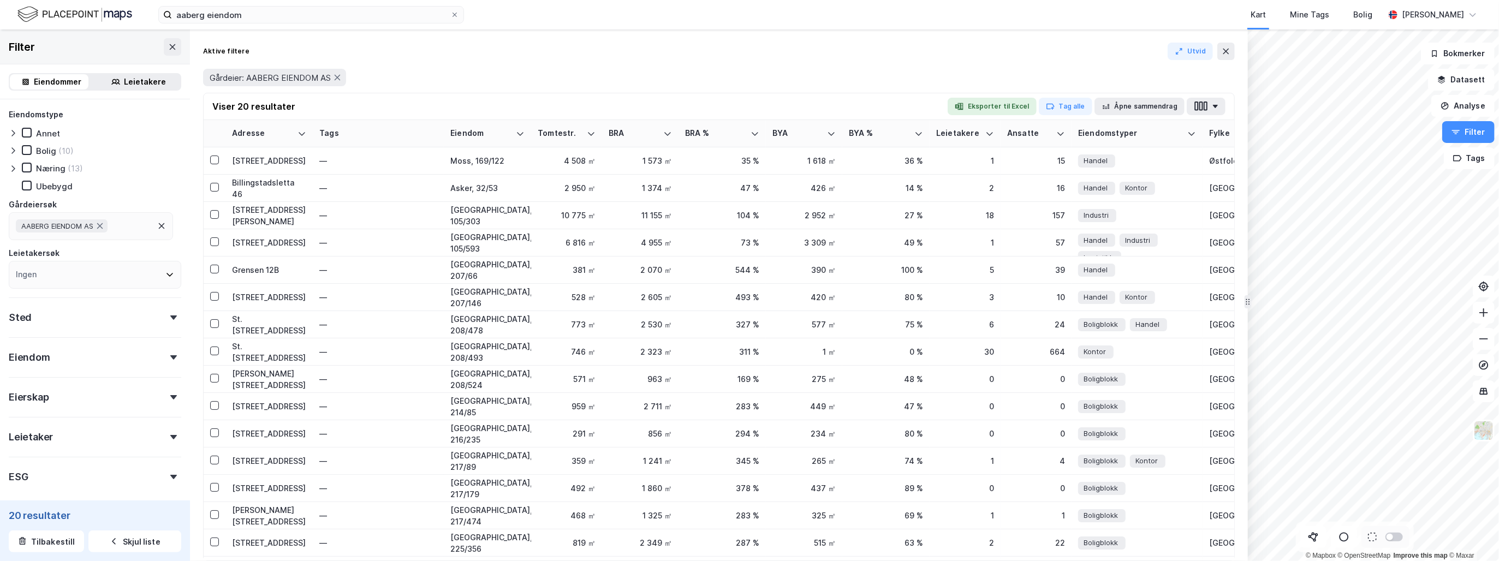
click at [1216, 132] on div "Fylke" at bounding box center [1223, 133] width 28 height 10
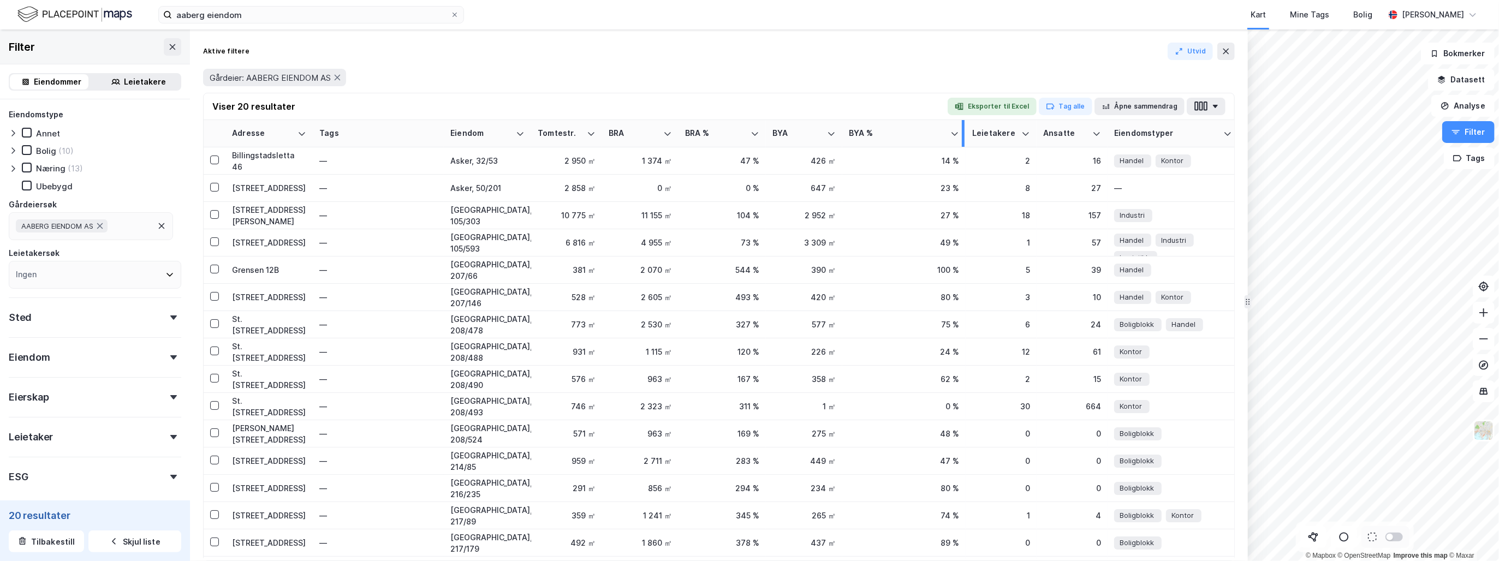
drag, startPoint x: 927, startPoint y: 134, endPoint x: 963, endPoint y: 141, distance: 37.2
click at [963, 141] on div at bounding box center [963, 133] width 3 height 27
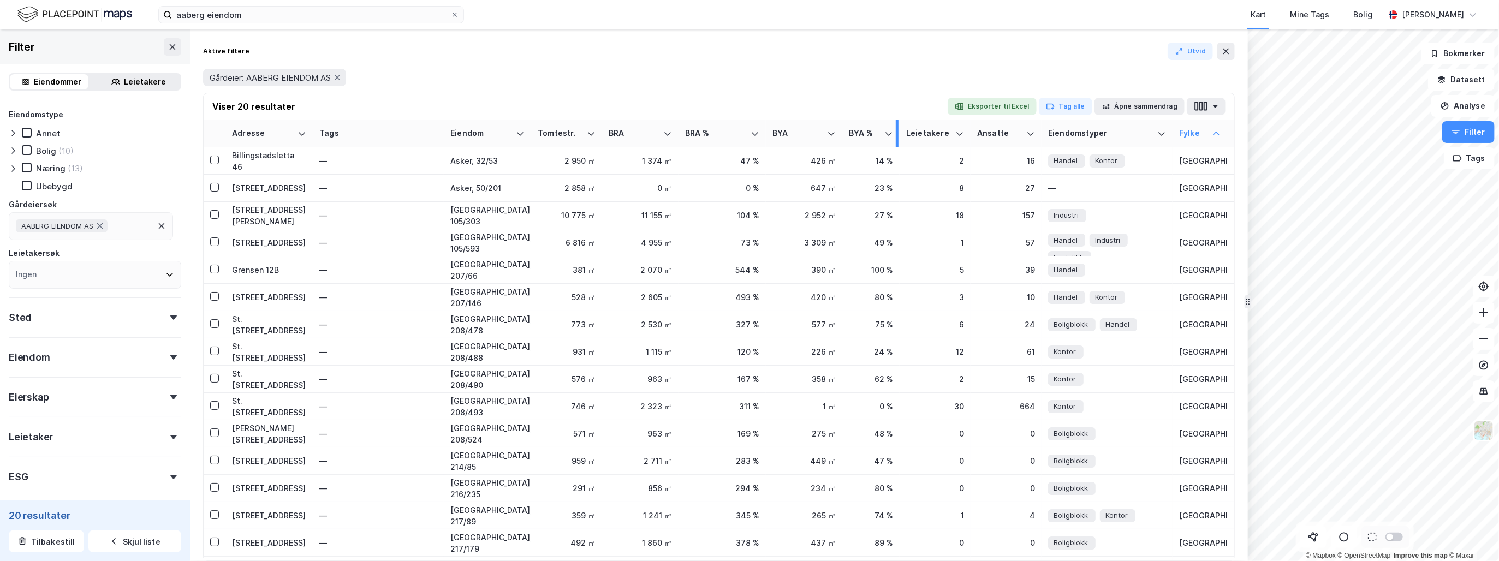
drag, startPoint x: 963, startPoint y: 138, endPoint x: 900, endPoint y: 136, distance: 63.3
click at [898, 136] on div at bounding box center [897, 133] width 3 height 27
click at [282, 325] on div "St. [STREET_ADDRESS]" at bounding box center [269, 324] width 74 height 23
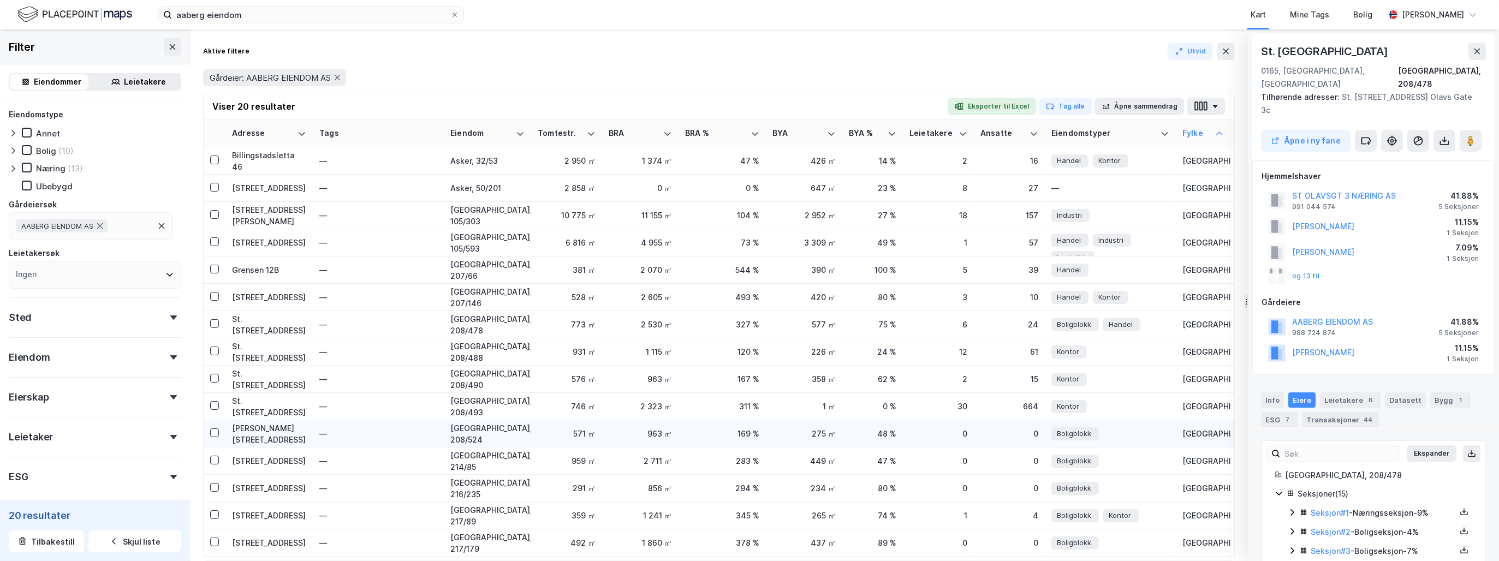
click at [270, 434] on div "[PERSON_NAME][STREET_ADDRESS]" at bounding box center [269, 433] width 74 height 23
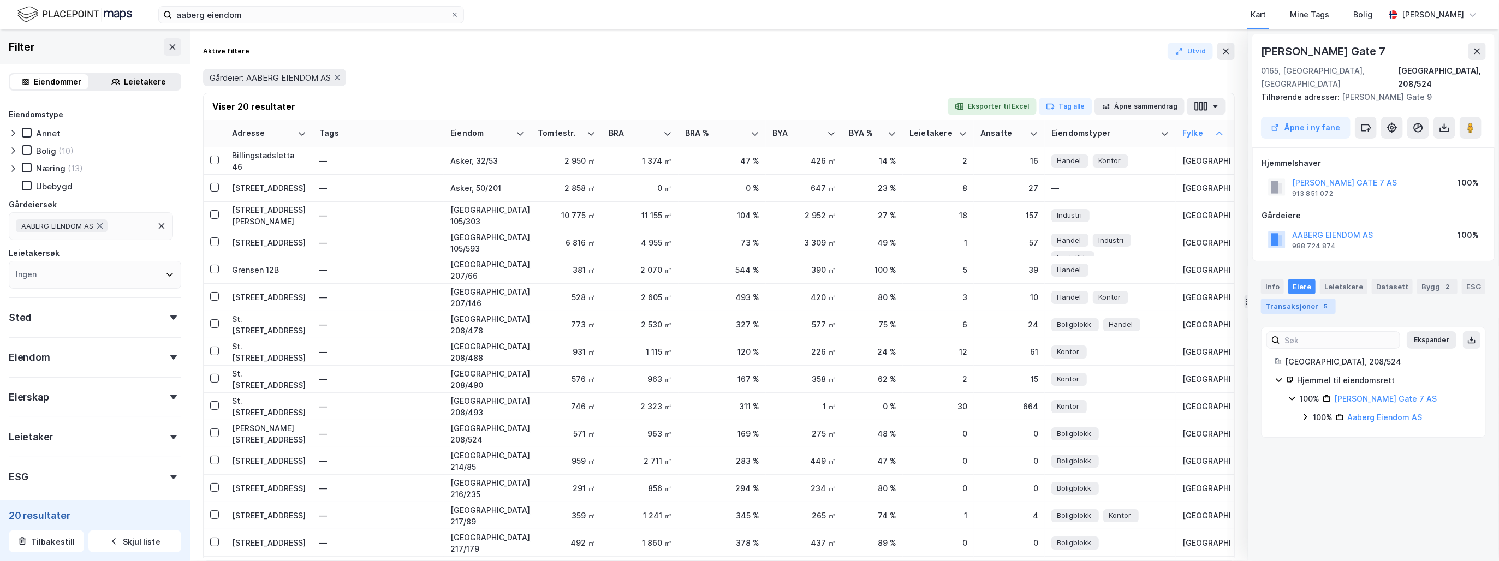
click at [1285, 299] on div "Transaksjoner 5" at bounding box center [1298, 306] width 75 height 15
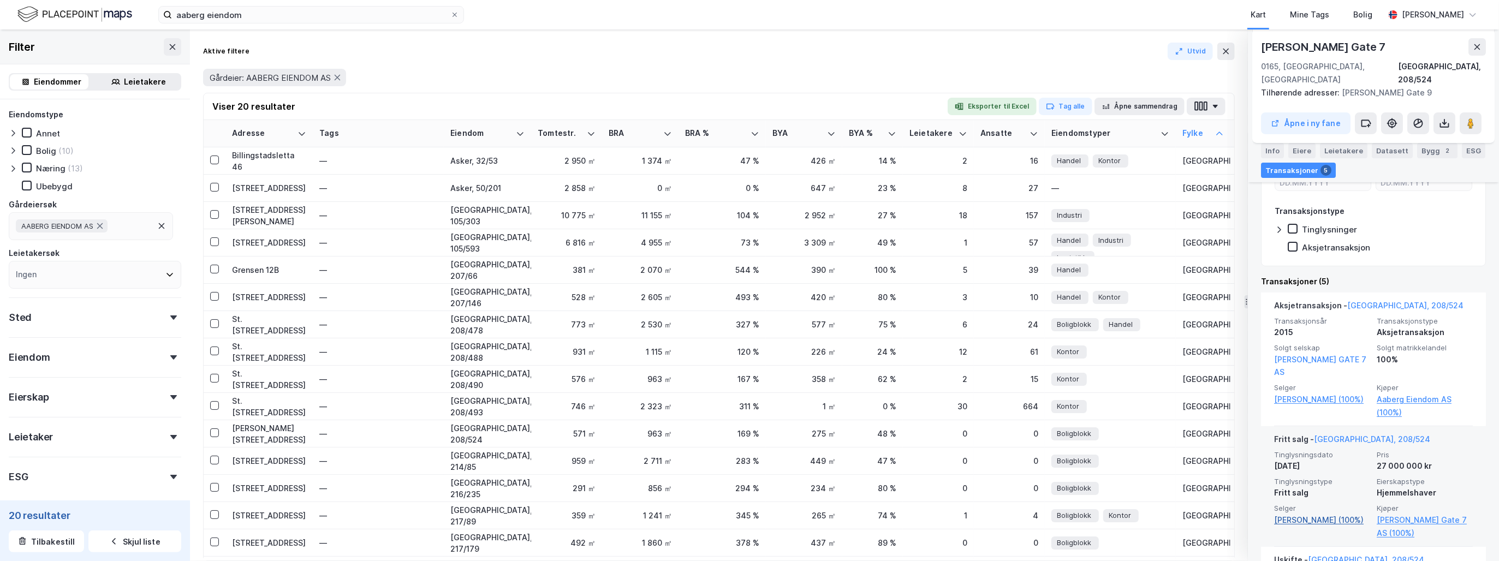
scroll to position [218, 0]
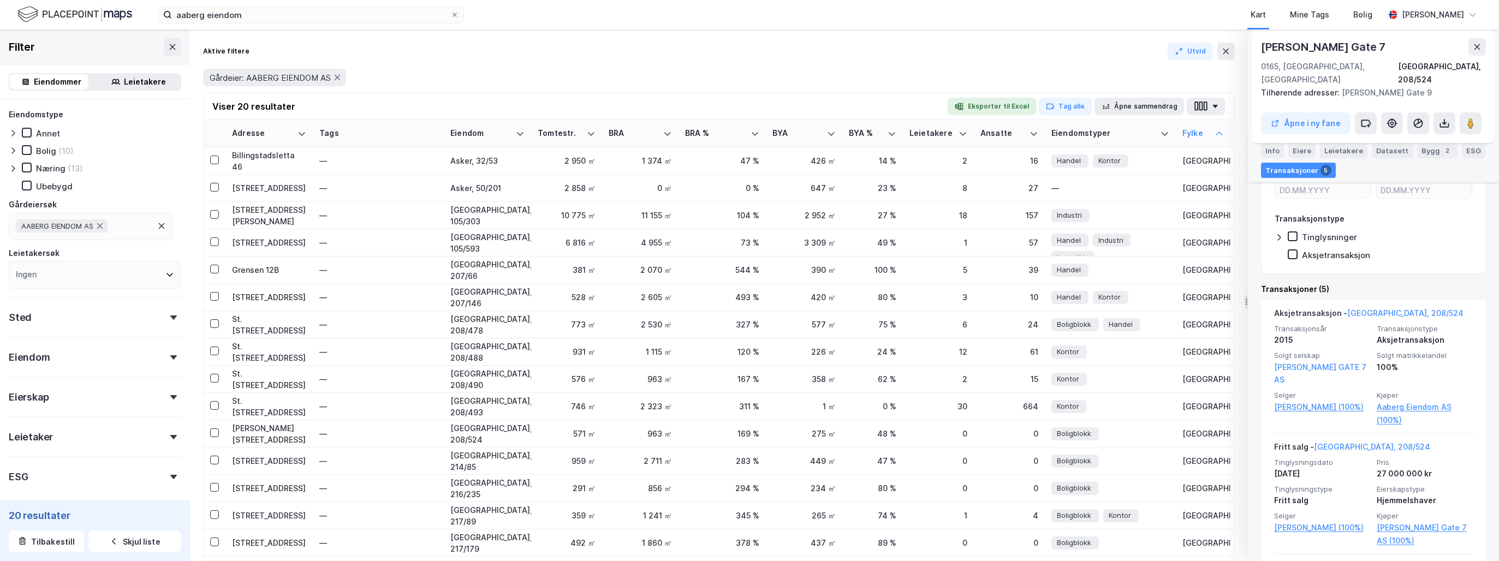
drag, startPoint x: 1392, startPoint y: 51, endPoint x: 1261, endPoint y: 49, distance: 130.5
click at [1261, 49] on div "[PERSON_NAME] Gate 7" at bounding box center [1373, 46] width 225 height 17
copy div "[PERSON_NAME] Gate 7"
click at [608, 71] on div "Gårdeier: AABERG EIENDOM AS" at bounding box center [719, 77] width 1032 height 17
click at [245, 460] on div "[STREET_ADDRESS]" at bounding box center [269, 460] width 74 height 11
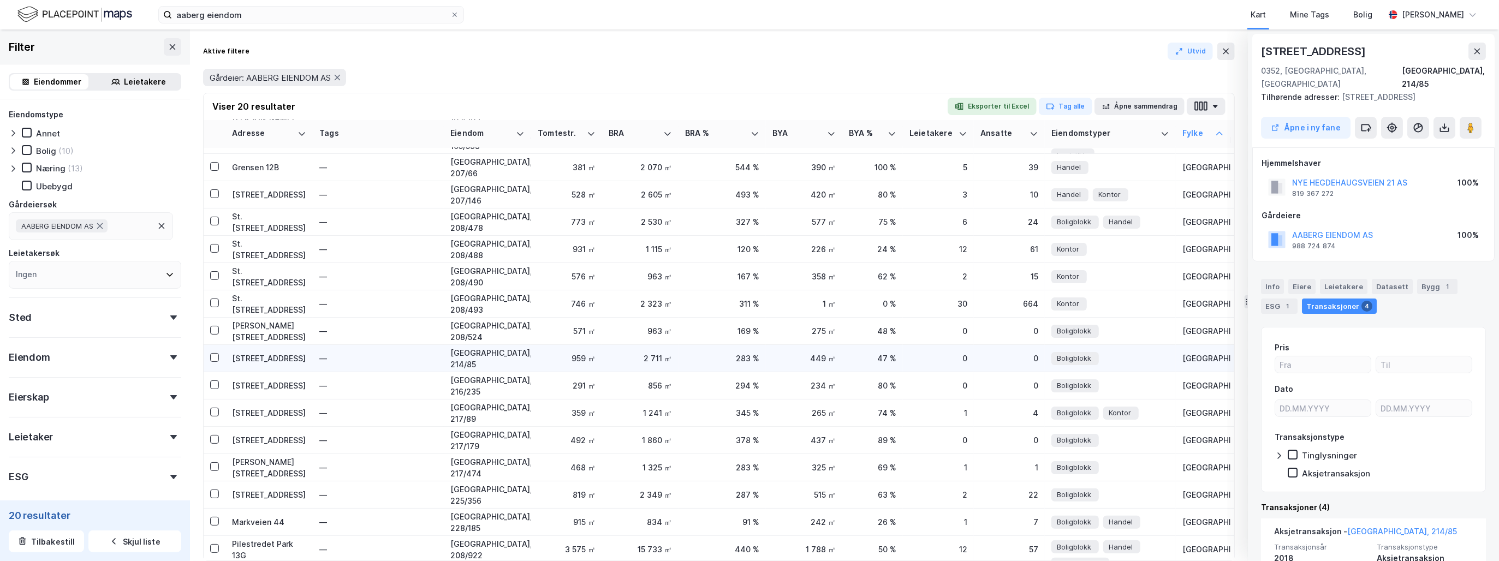
scroll to position [109, 0]
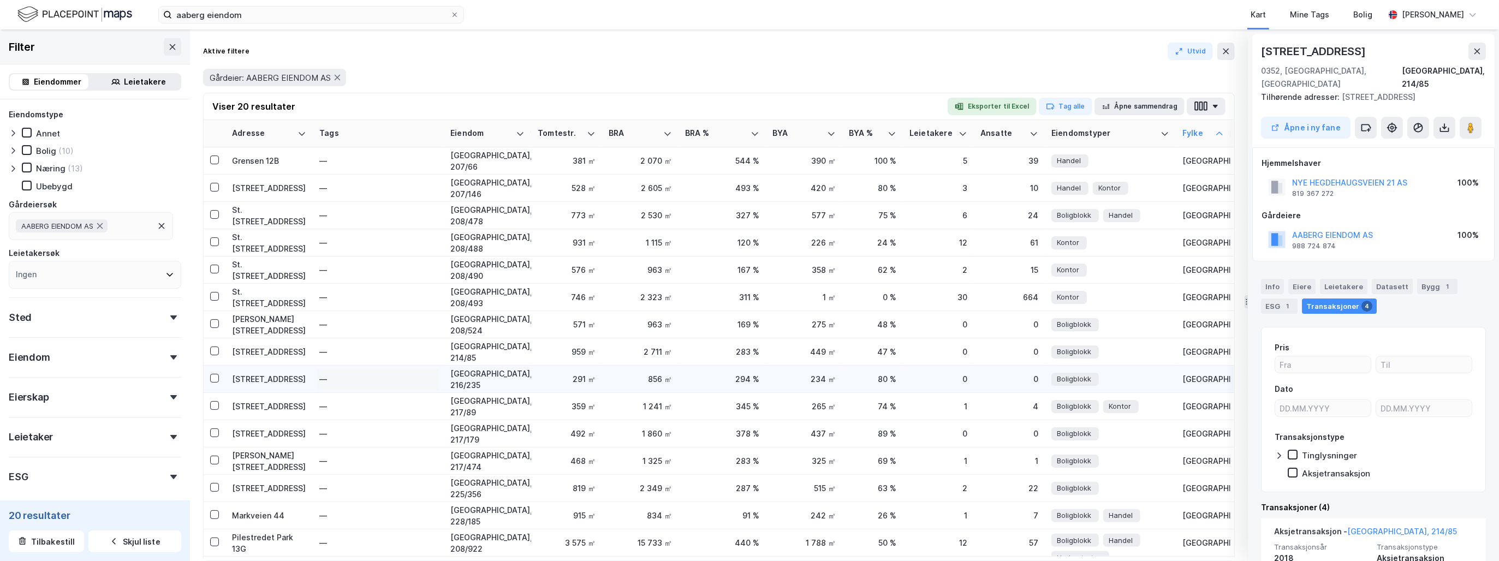
click at [372, 377] on div "—" at bounding box center [378, 379] width 118 height 17
click at [261, 383] on div "[STREET_ADDRESS]" at bounding box center [269, 378] width 74 height 11
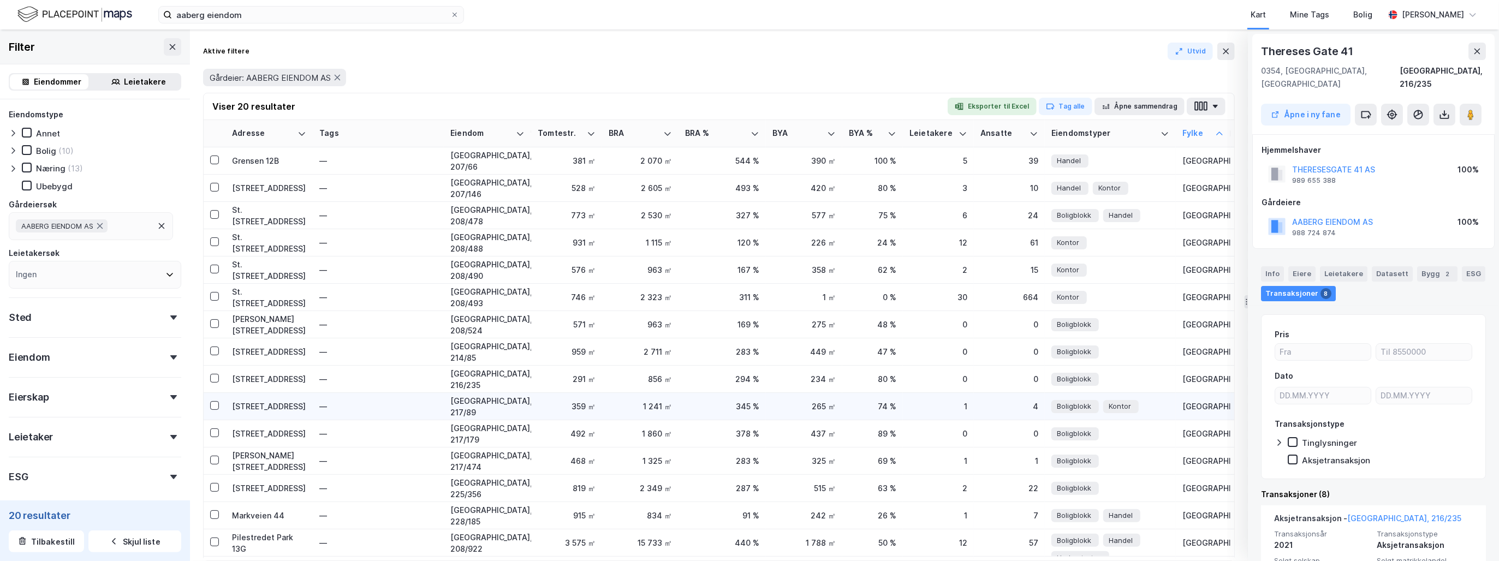
click at [269, 409] on div "[STREET_ADDRESS]" at bounding box center [269, 406] width 74 height 11
click at [282, 437] on div "[STREET_ADDRESS]" at bounding box center [269, 433] width 74 height 11
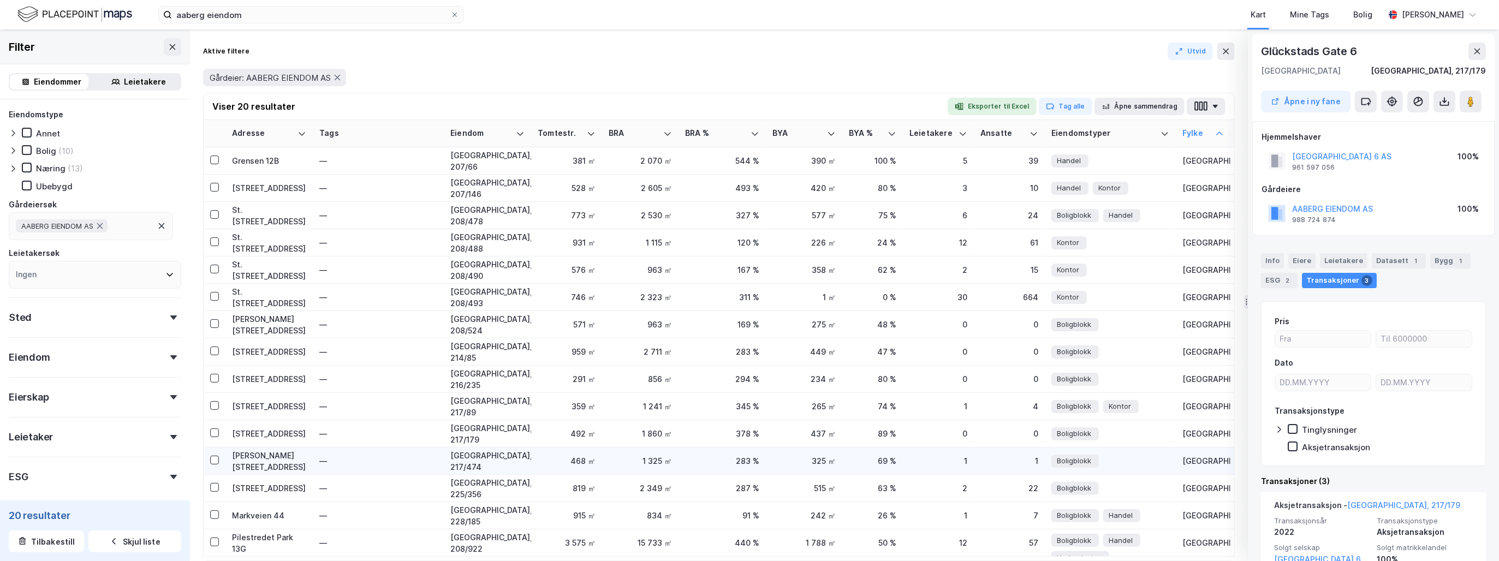
click at [257, 462] on div "[PERSON_NAME][STREET_ADDRESS]" at bounding box center [269, 461] width 74 height 23
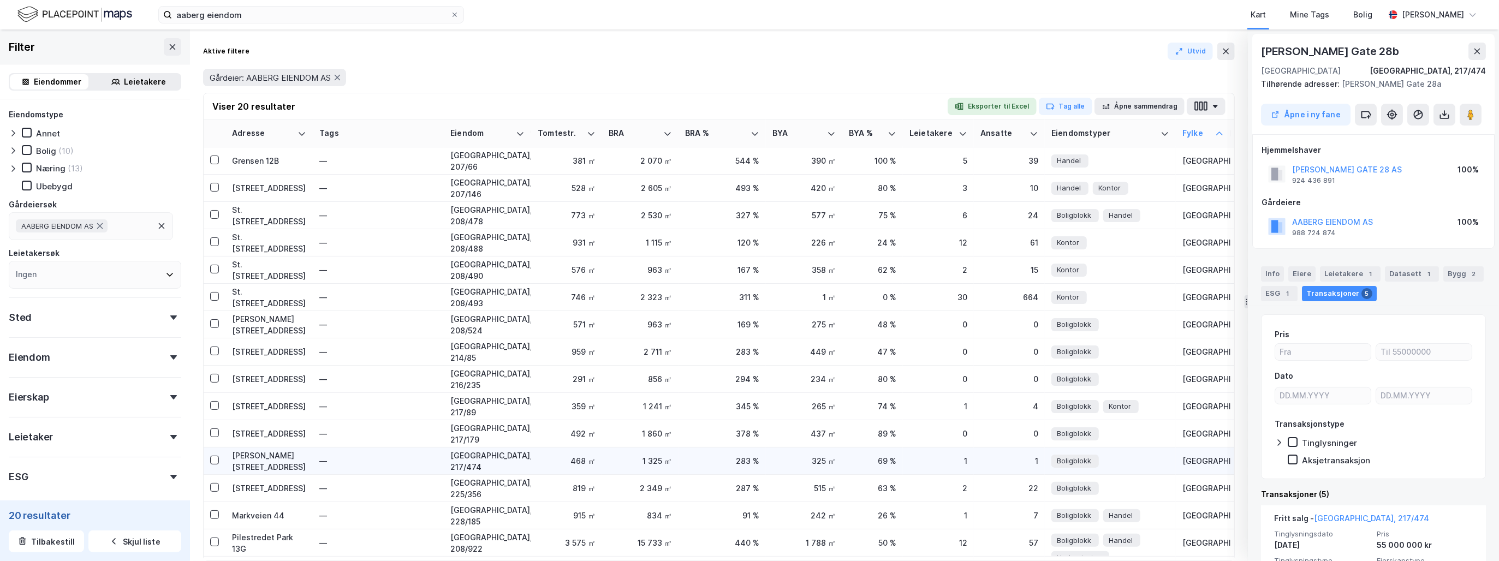
scroll to position [140, 0]
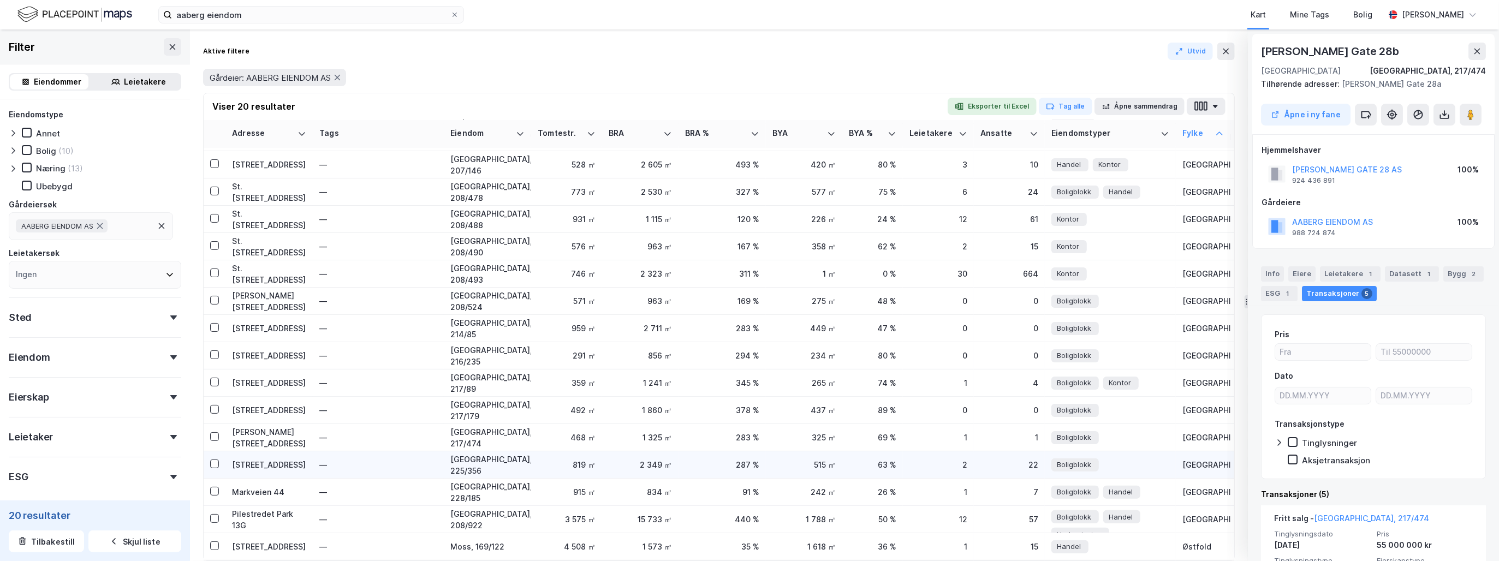
click at [246, 459] on div "[STREET_ADDRESS]" at bounding box center [269, 464] width 74 height 11
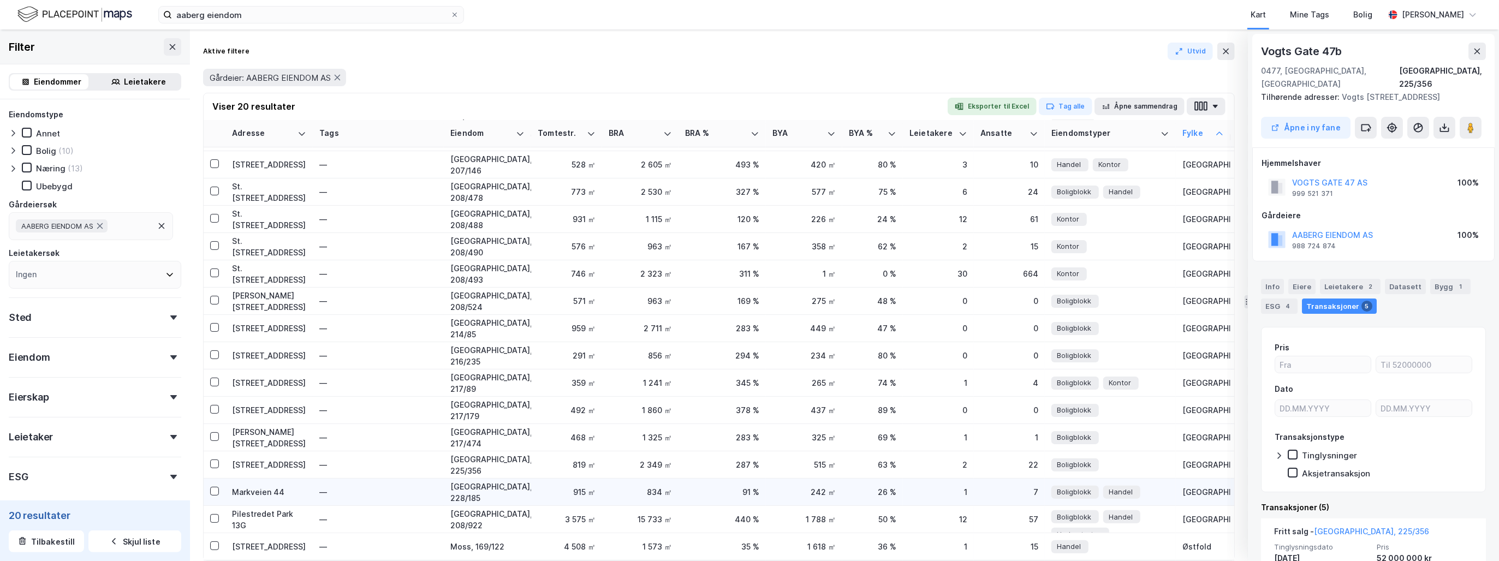
click at [251, 486] on div "Markveien 44" at bounding box center [269, 491] width 74 height 11
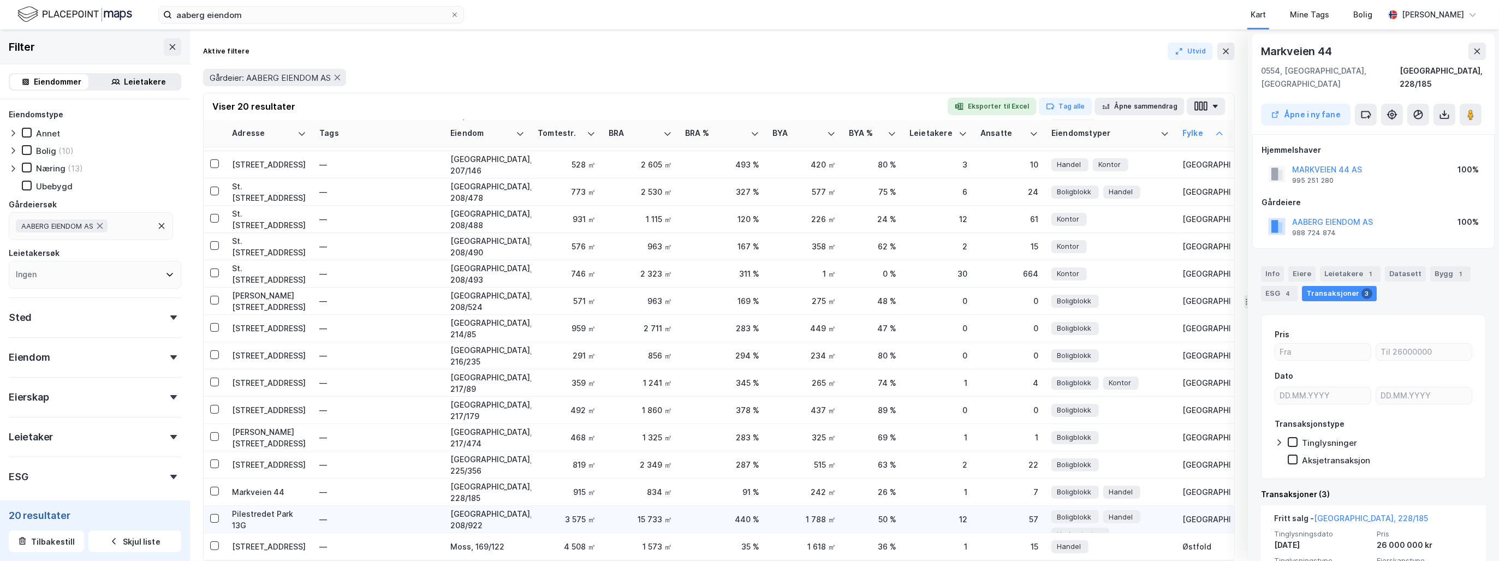
click at [273, 508] on div "Pilestredet Park 13G" at bounding box center [269, 519] width 74 height 23
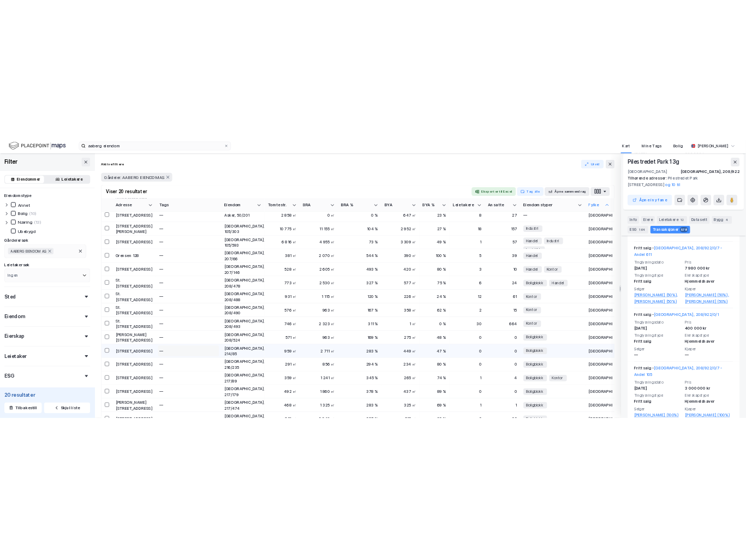
scroll to position [0, 0]
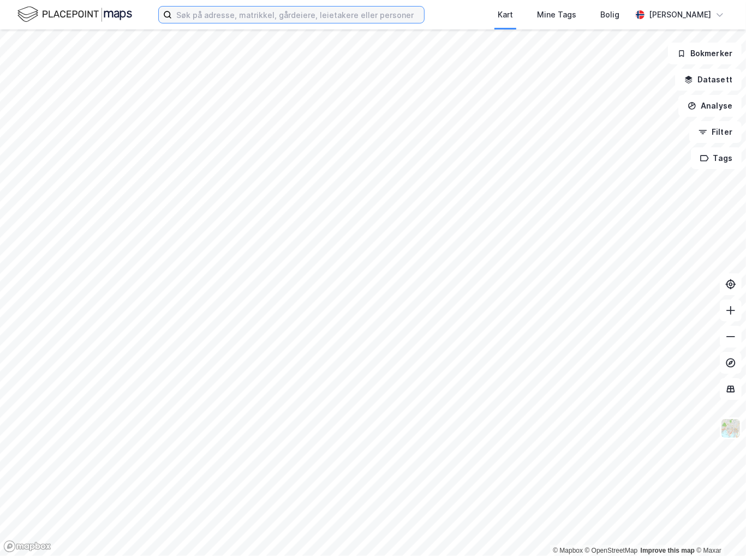
click at [229, 15] on input at bounding box center [298, 15] width 252 height 16
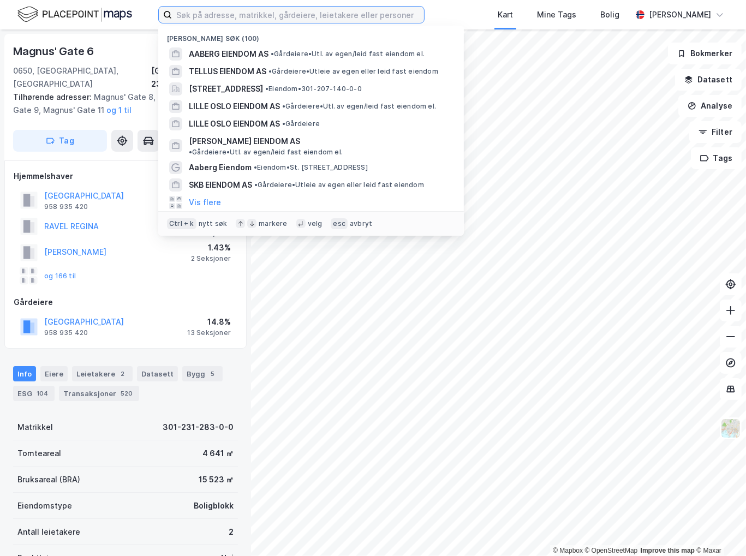
paste input "Breidablikkgata 59"
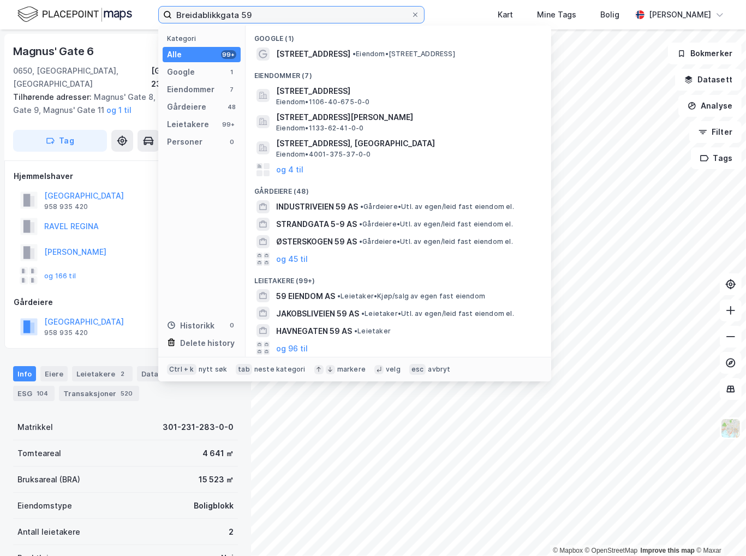
drag, startPoint x: 238, startPoint y: 16, endPoint x: 133, endPoint y: 13, distance: 104.9
click at [133, 13] on div "Breidablikkgata 59 Kategori Alle 99+ Google 1 Eiendommer 7 Gårdeiere 48 Leietak…" at bounding box center [373, 14] width 746 height 29
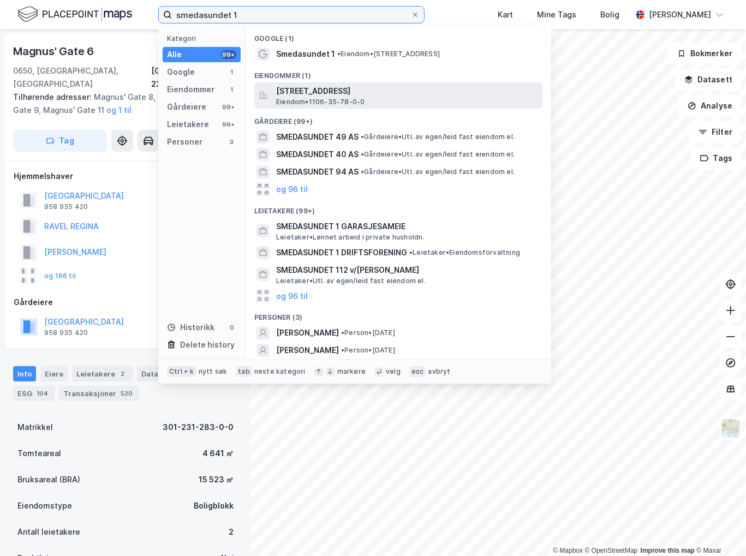
type input "smedasundet 1"
click at [356, 99] on span "Eiendom • 1106-35-78-0-0" at bounding box center [320, 102] width 88 height 9
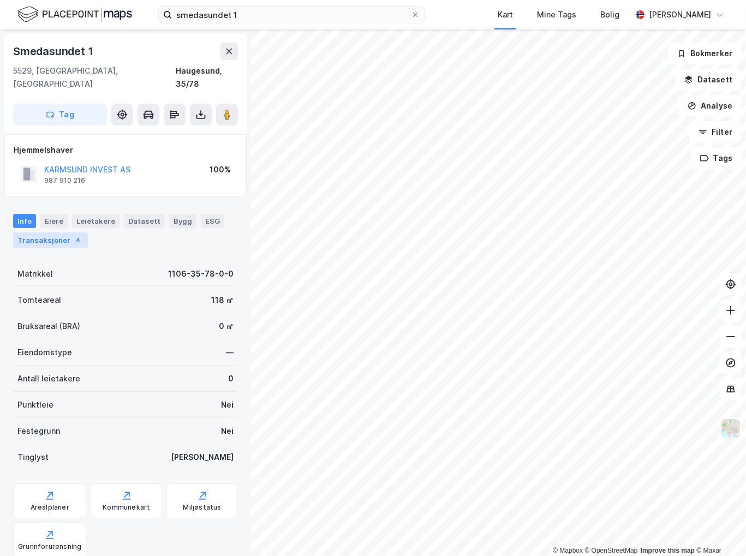
click at [73, 235] on div "4" at bounding box center [78, 240] width 11 height 11
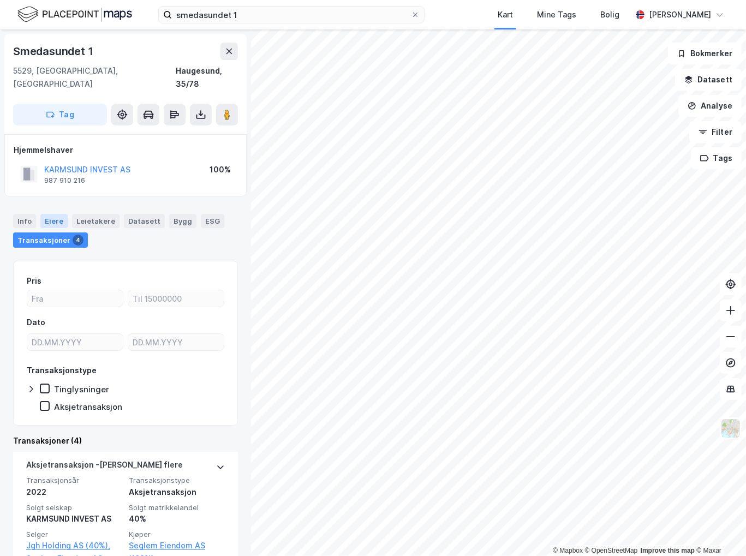
click at [53, 214] on div "Eiere" at bounding box center [53, 221] width 27 height 14
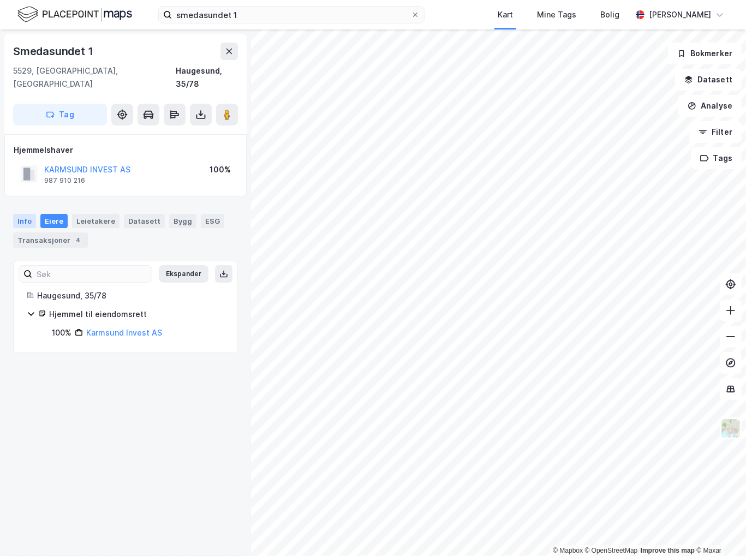
click at [28, 214] on div "Info" at bounding box center [24, 221] width 23 height 14
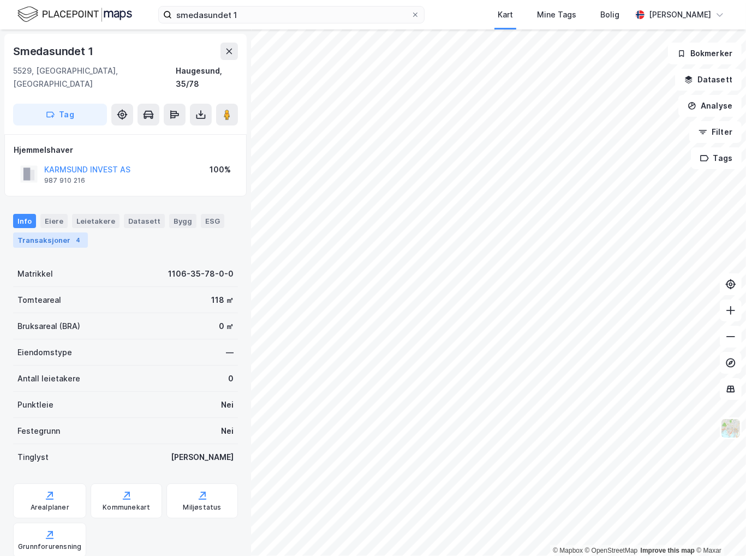
click at [73, 235] on div "4" at bounding box center [78, 240] width 11 height 11
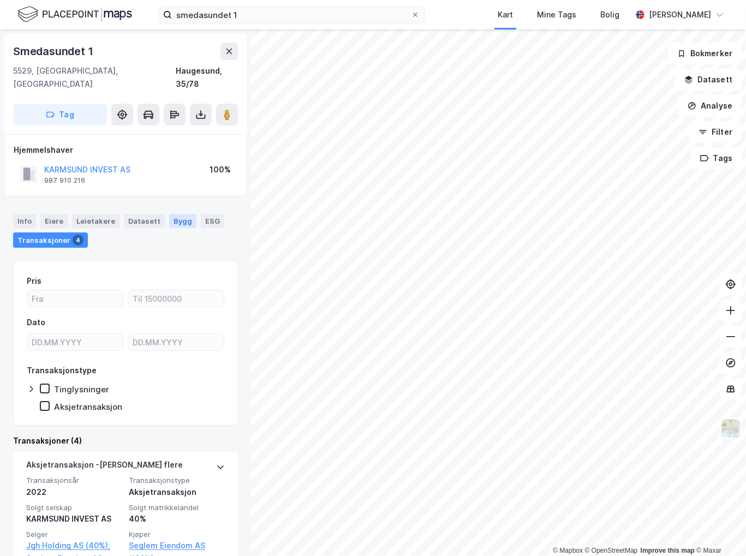
click at [177, 214] on div "Bygg" at bounding box center [182, 221] width 27 height 14
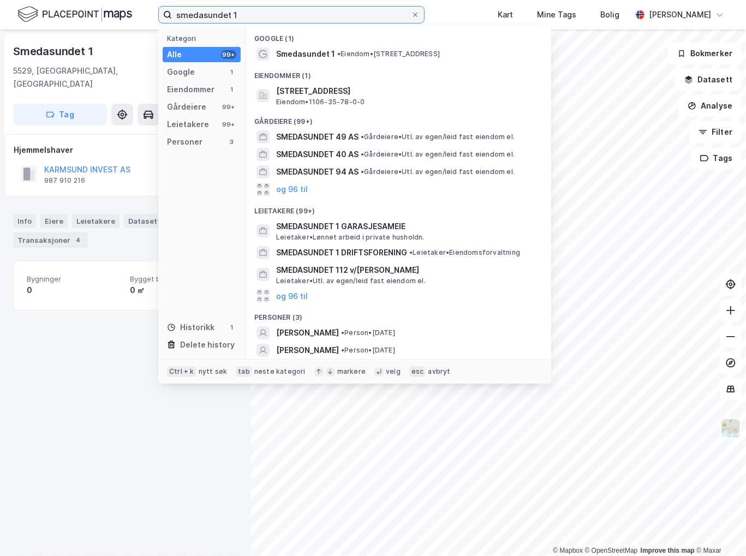
click at [267, 12] on input "smedasundet 1" at bounding box center [291, 15] width 239 height 16
